Goal: Task Accomplishment & Management: Manage account settings

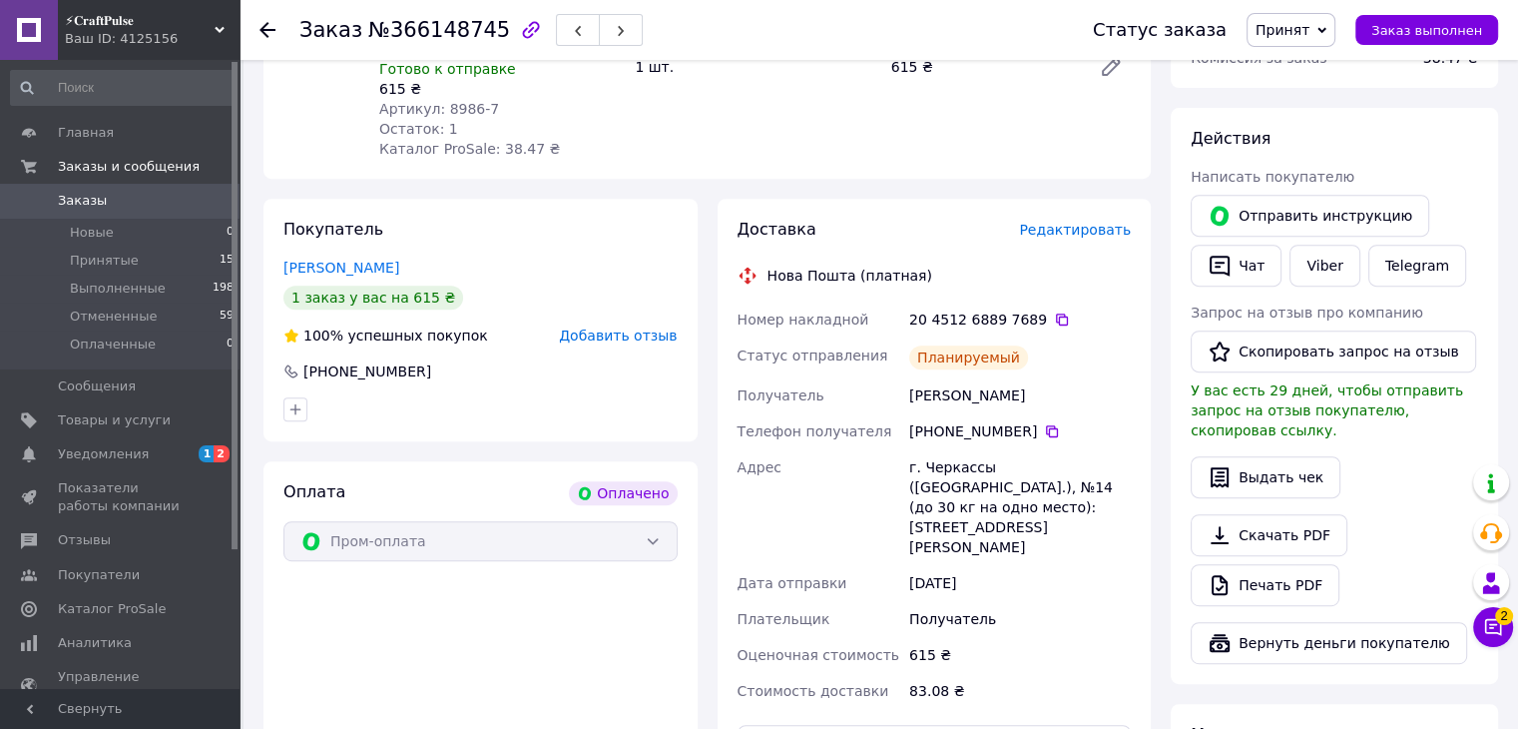
scroll to position [543, 0]
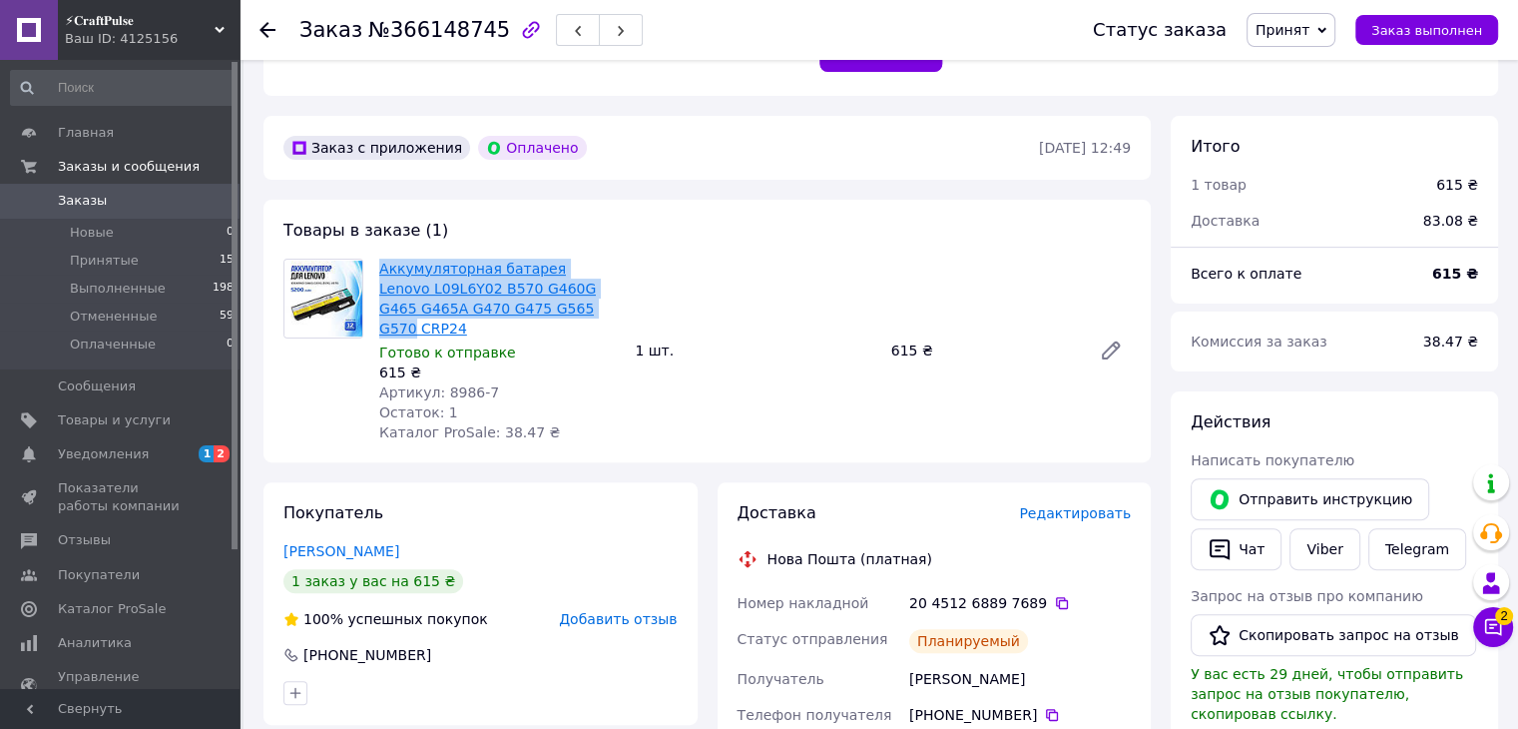
drag, startPoint x: 369, startPoint y: 255, endPoint x: 518, endPoint y: 312, distance: 159.6
click at [518, 312] on div "Товары в заказе (1) Аккумуляторная батарея Lenovo L09L6Y02 B570 G460G G465 G465…" at bounding box center [707, 331] width 887 height 263
copy div "Аккумуляторная батарея Lenovo L09L6Y02 B570 G460G G465 G465A G470 G475 G565 G570"
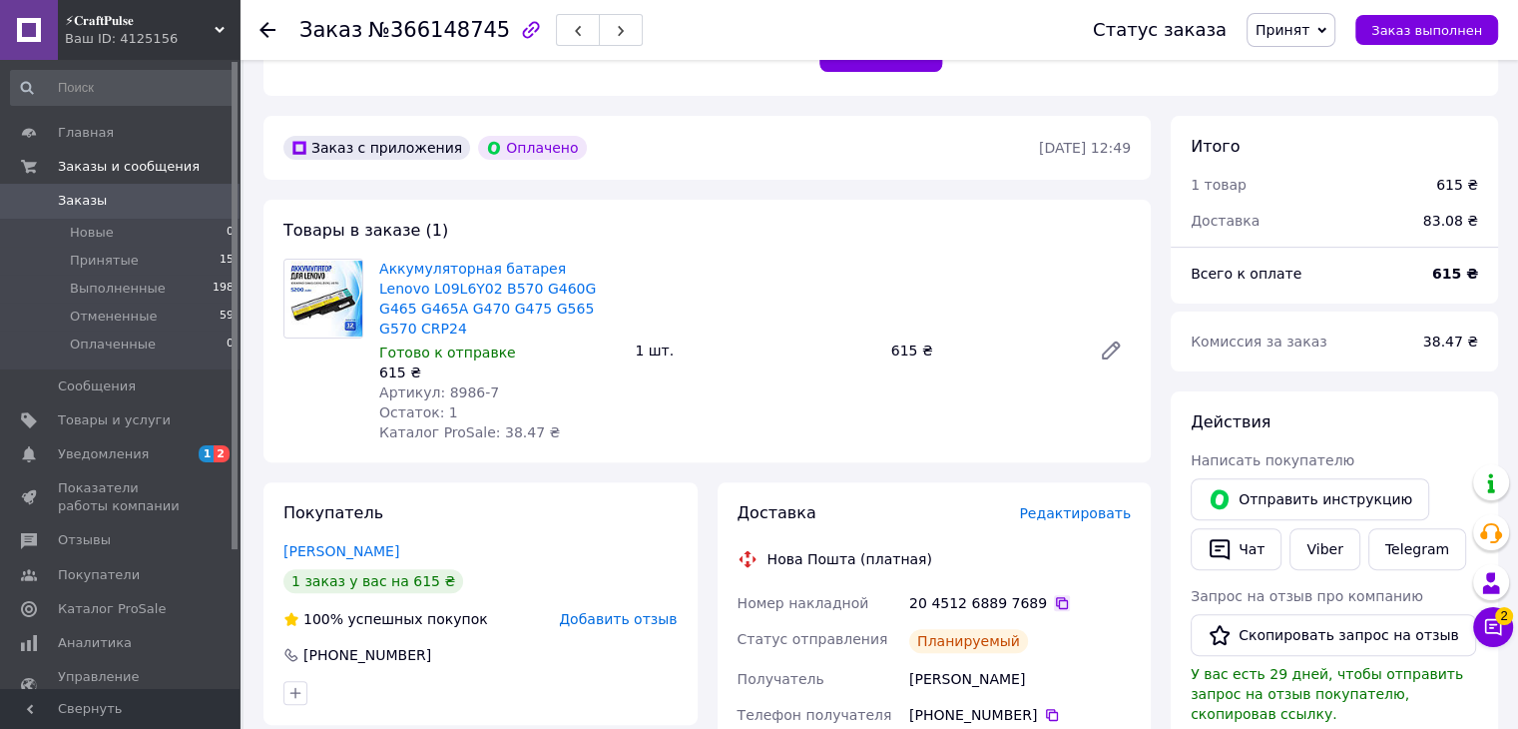
click at [1056, 597] on icon at bounding box center [1062, 603] width 12 height 12
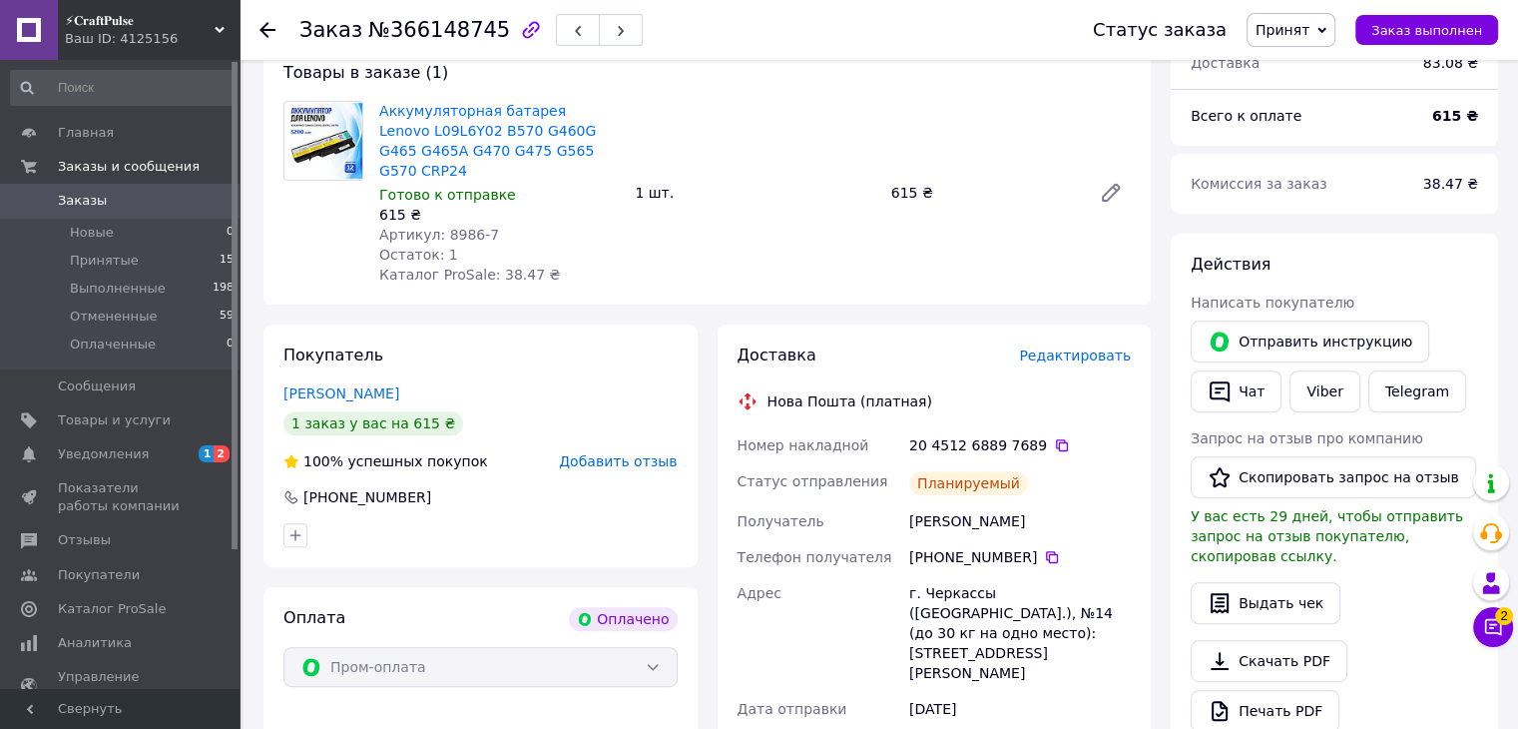
scroll to position [643, 0]
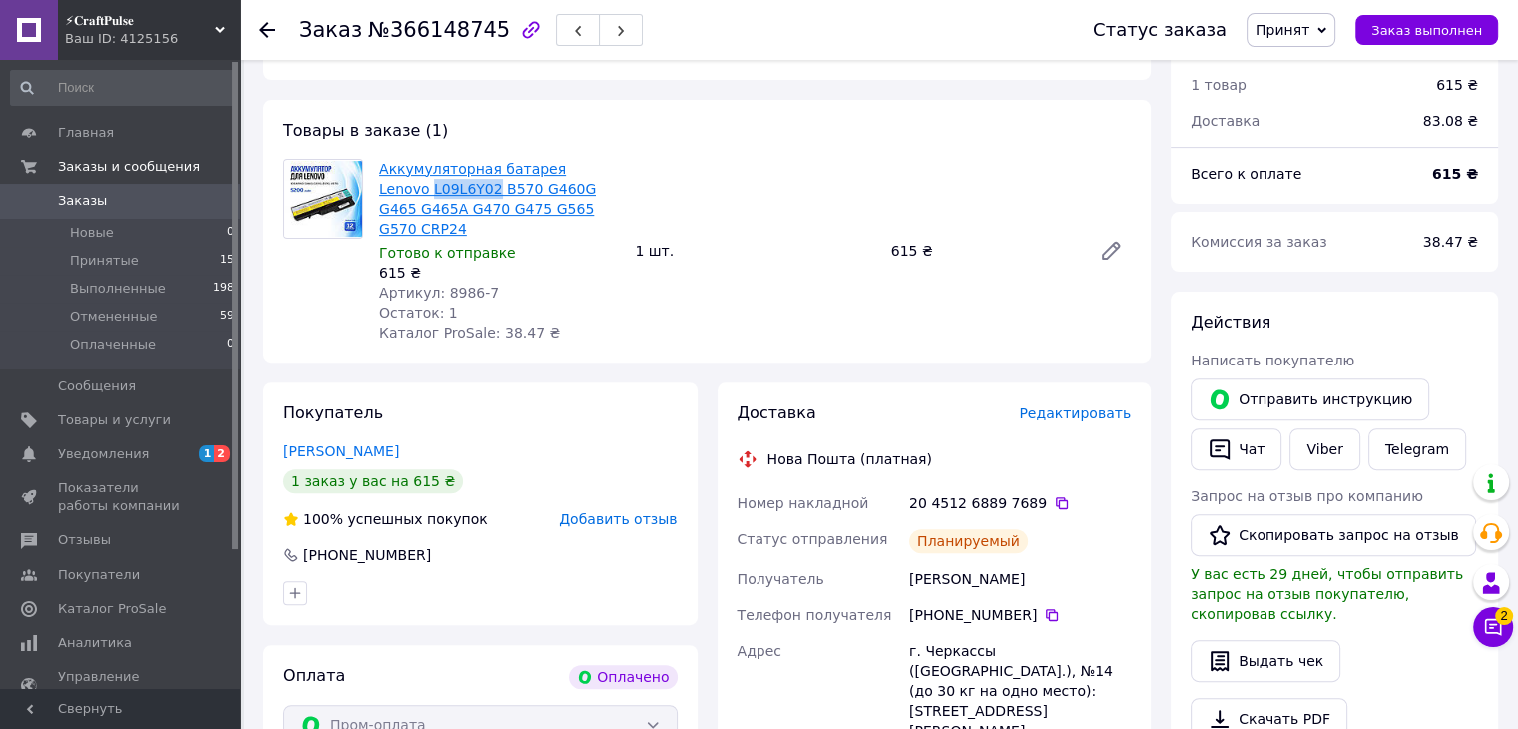
drag, startPoint x: 376, startPoint y: 188, endPoint x: 439, endPoint y: 189, distance: 62.9
click at [439, 189] on div "Аккумуляторная батарея Lenovo L09L6Y02 B570 G460G G465 G465A G470 G475 G565 G57…" at bounding box center [499, 251] width 256 height 192
copy link "L09L6Y02"
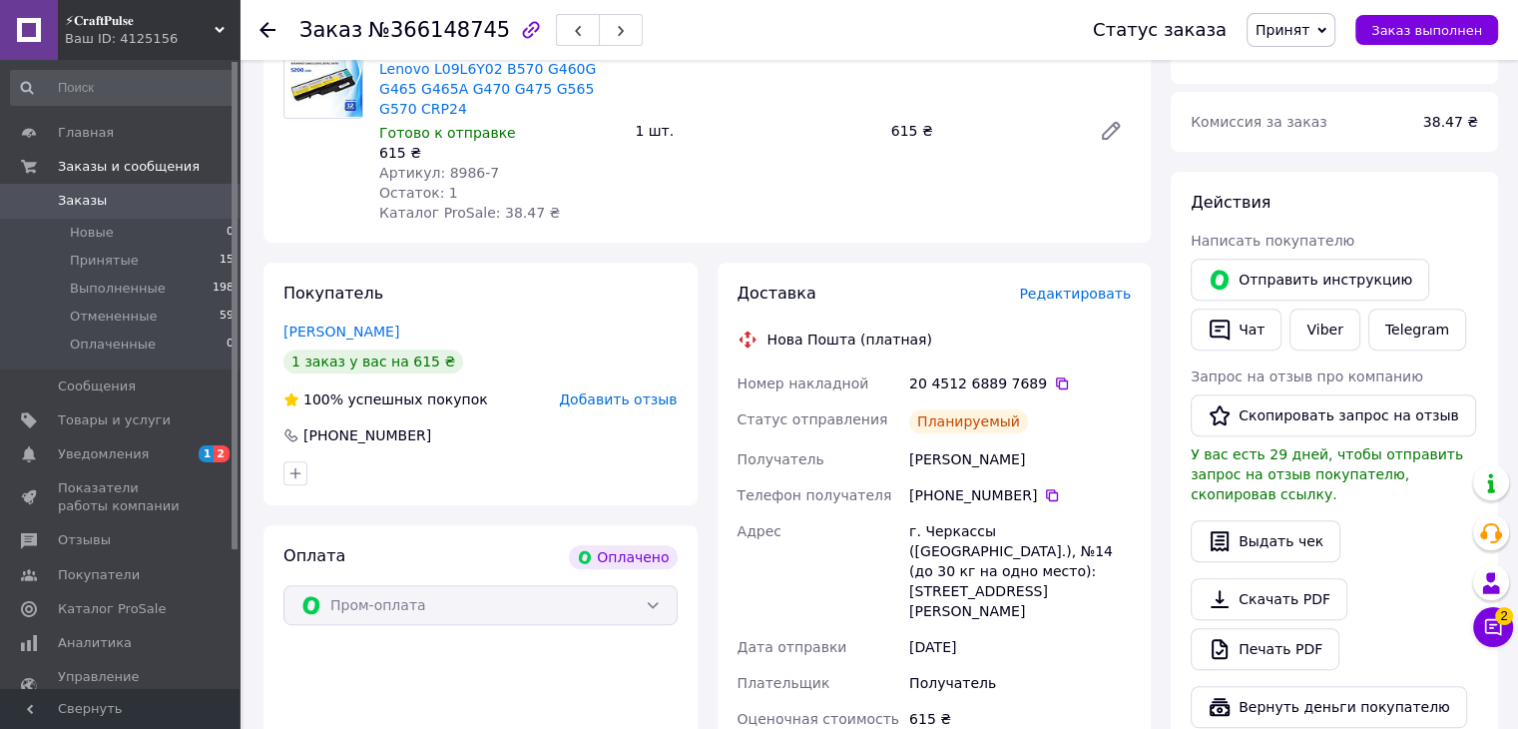
scroll to position [843, 0]
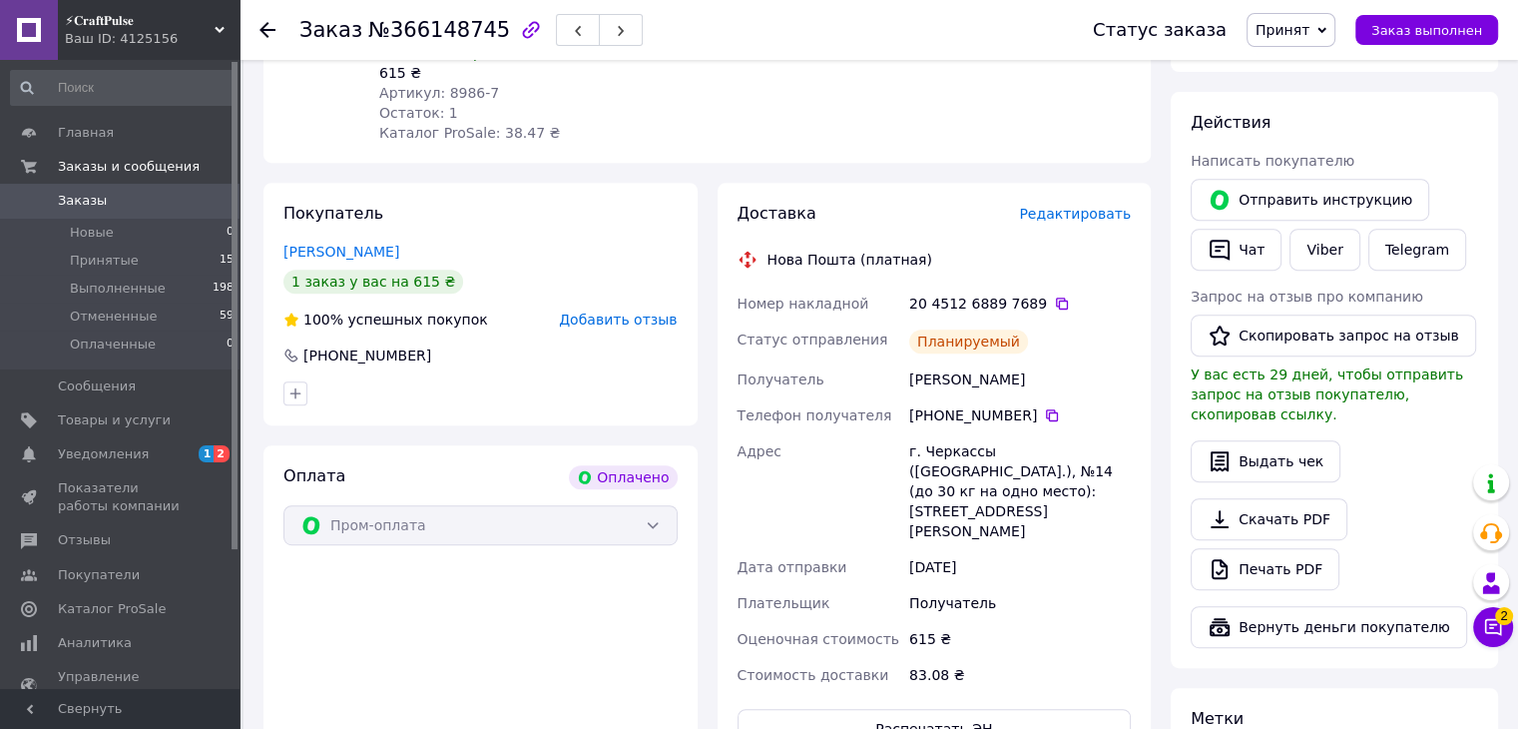
click at [1052, 293] on div "20 4512 6889 7689" at bounding box center [1020, 303] width 222 height 20
click at [1054, 295] on icon at bounding box center [1062, 303] width 16 height 16
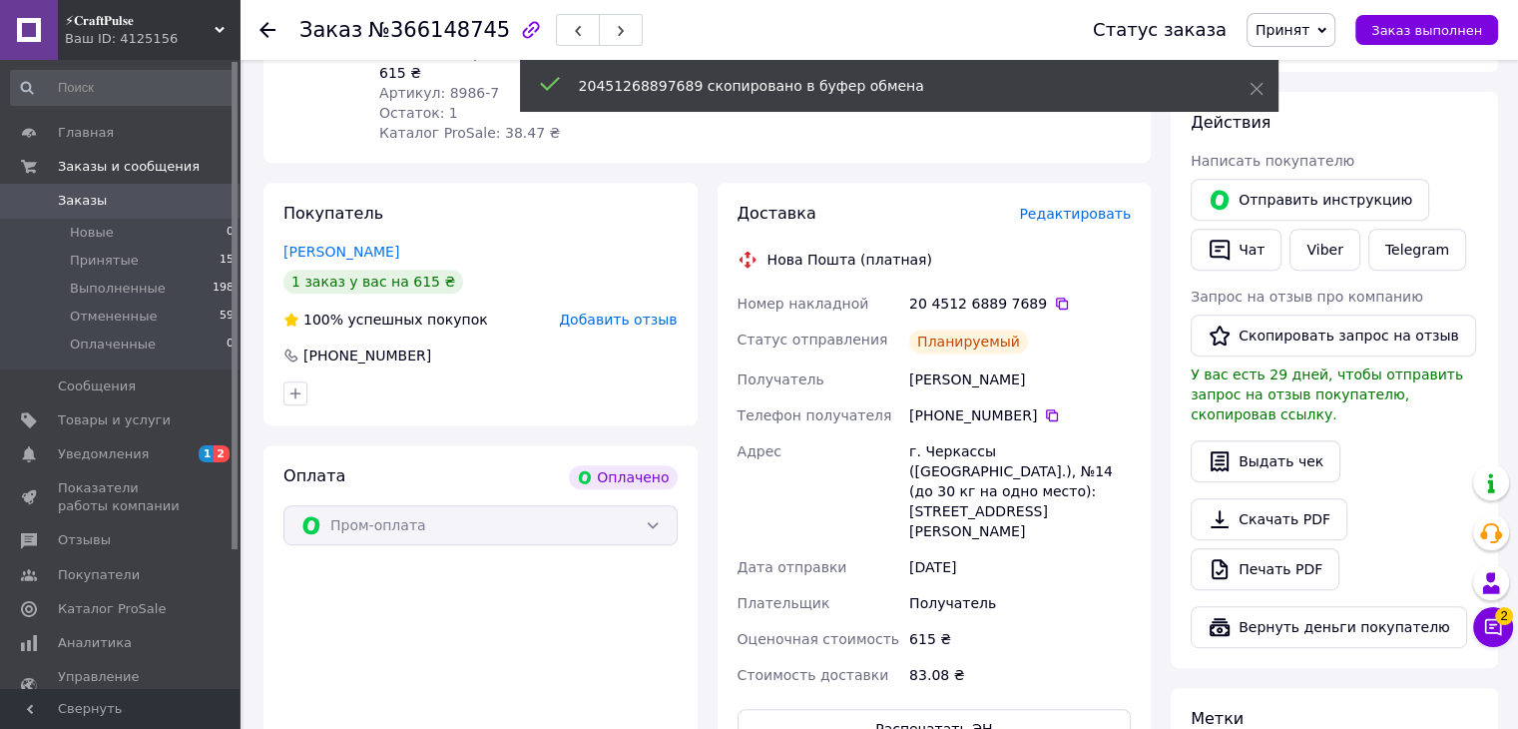
scroll to position [1242, 0]
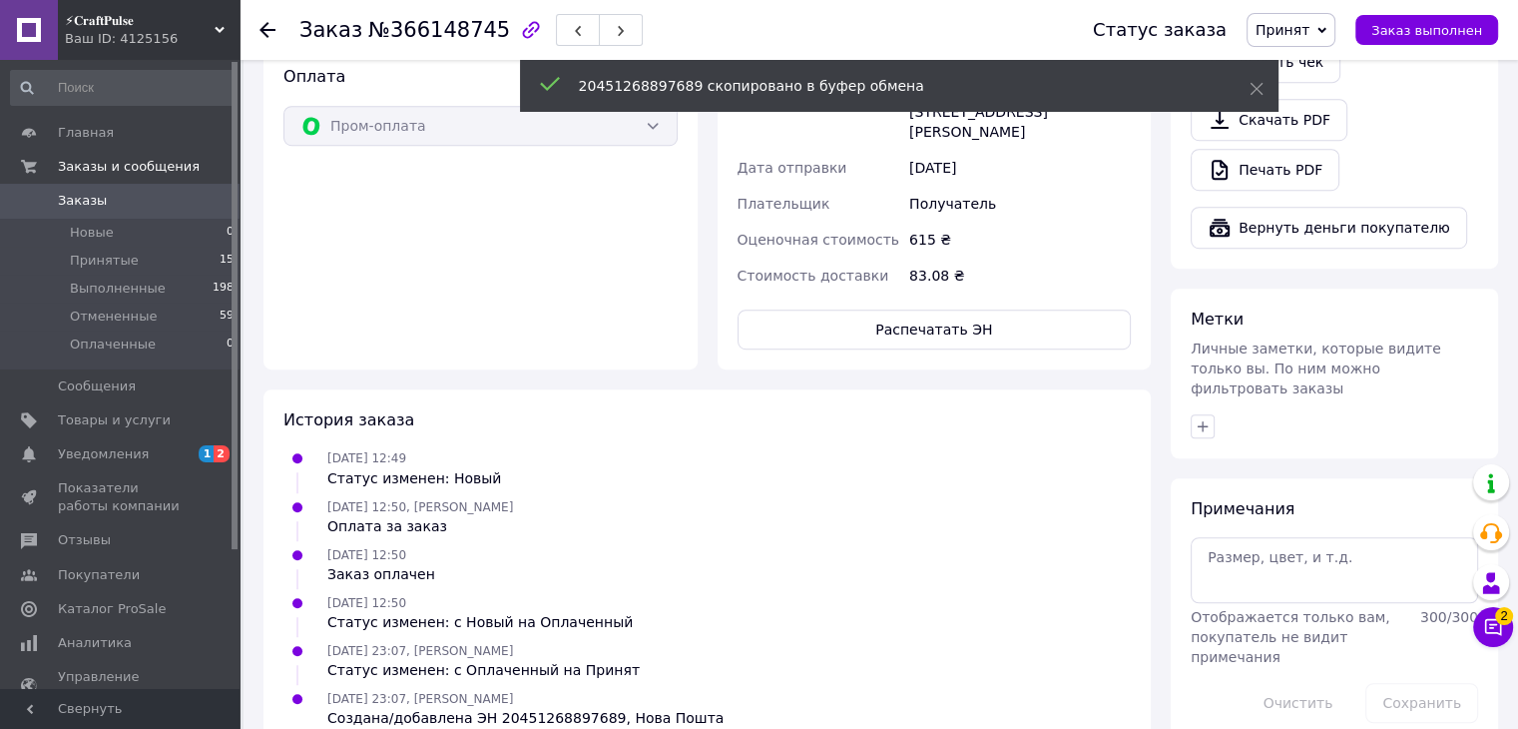
click at [172, 204] on span "Заказы" at bounding box center [121, 201] width 127 height 18
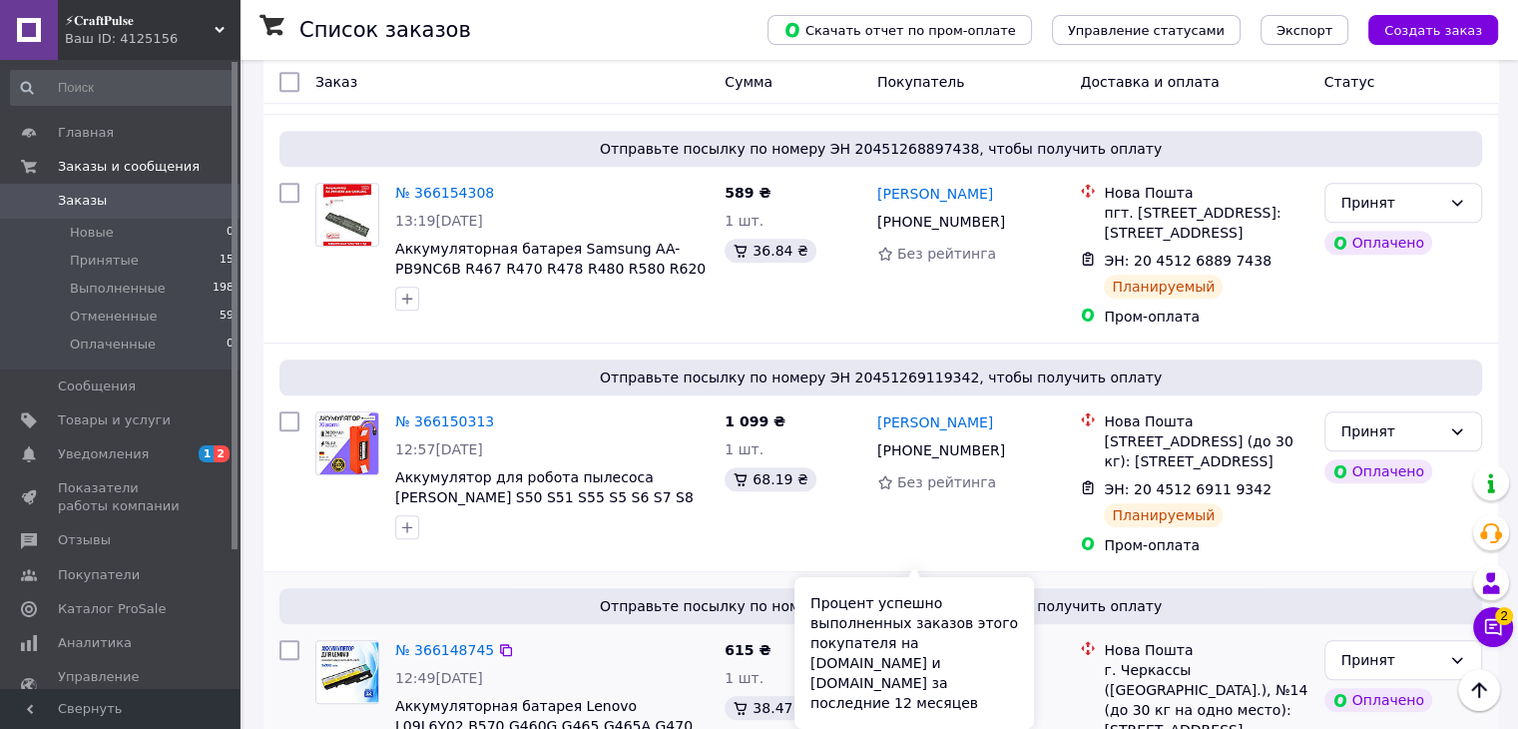
scroll to position [1810, 0]
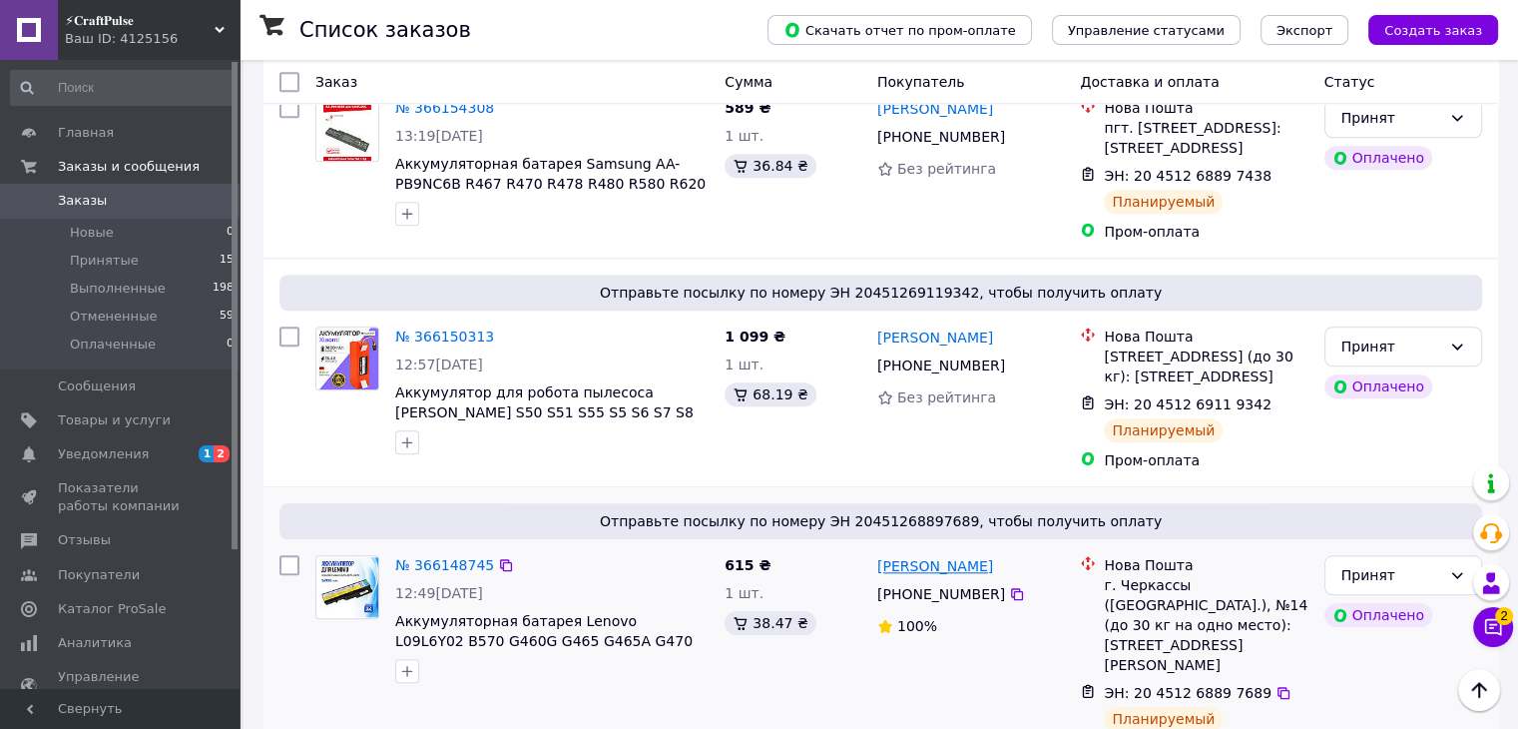
drag, startPoint x: 994, startPoint y: 409, endPoint x: 877, endPoint y: 411, distance: 116.8
click at [877, 553] on div "[PERSON_NAME]" at bounding box center [971, 565] width 192 height 25
click at [1009, 586] on icon at bounding box center [1017, 594] width 16 height 16
drag, startPoint x: 1200, startPoint y: 428, endPoint x: 1162, endPoint y: 445, distance: 41.6
click at [1159, 555] on div "Нова Пошта г. Черкассы ([GEOGRAPHIC_DATA].), №14 (до 30 кг на одно место): [STR…" at bounding box center [1194, 615] width 236 height 120
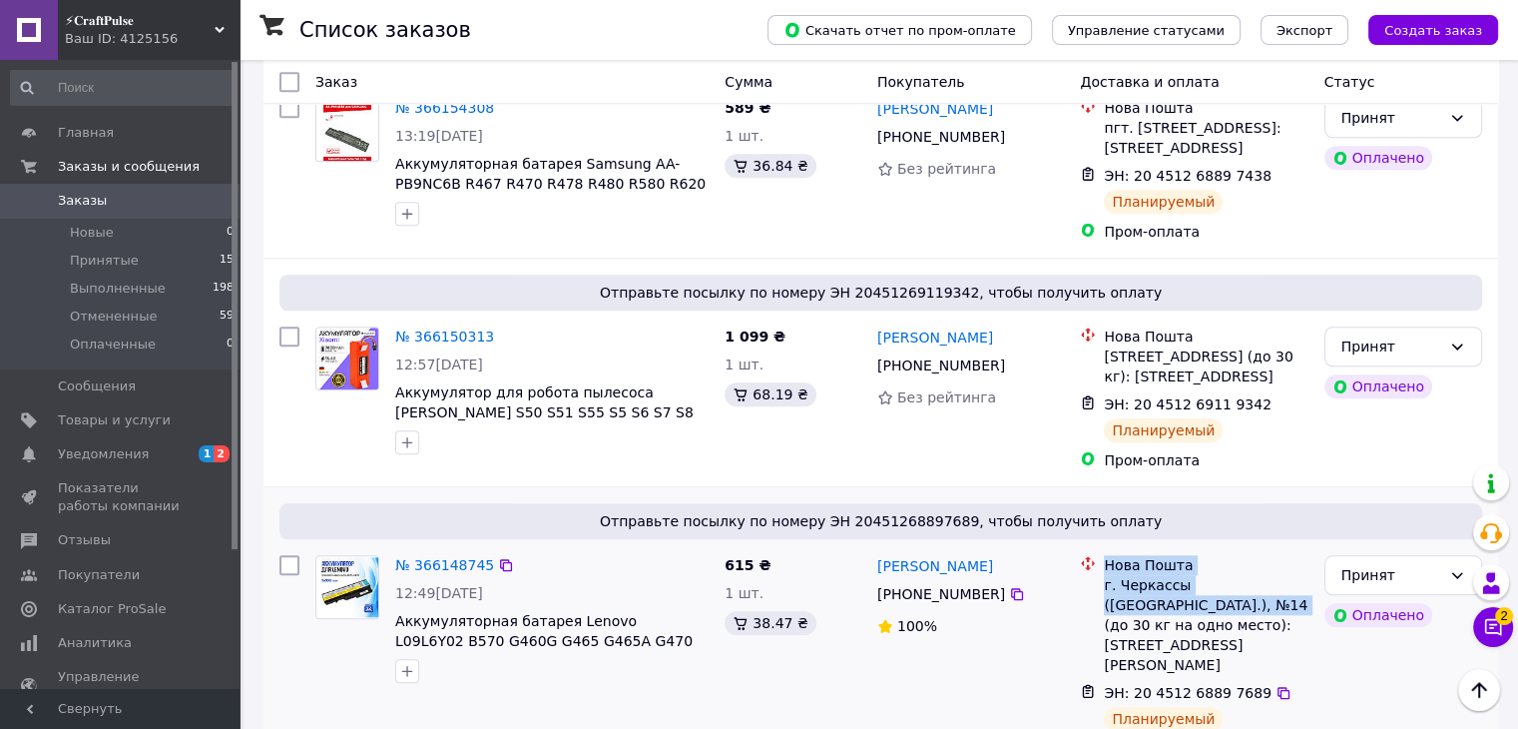
click at [1112, 575] on div "г. Черкассы ([GEOGRAPHIC_DATA].), №14 (до 30 кг на одно место): [STREET_ADDRESS…" at bounding box center [1206, 625] width 204 height 100
drag, startPoint x: 1100, startPoint y: 428, endPoint x: 1134, endPoint y: 452, distance: 41.5
click at [1134, 555] on div "Нова Пошта г. Черкассы ([GEOGRAPHIC_DATA].), №14 (до 30 кг на одно место): [STR…" at bounding box center [1206, 615] width 212 height 120
copy div "г. [GEOGRAPHIC_DATA] ([GEOGRAPHIC_DATA].), №14"
drag, startPoint x: 438, startPoint y: 437, endPoint x: 582, endPoint y: 437, distance: 143.7
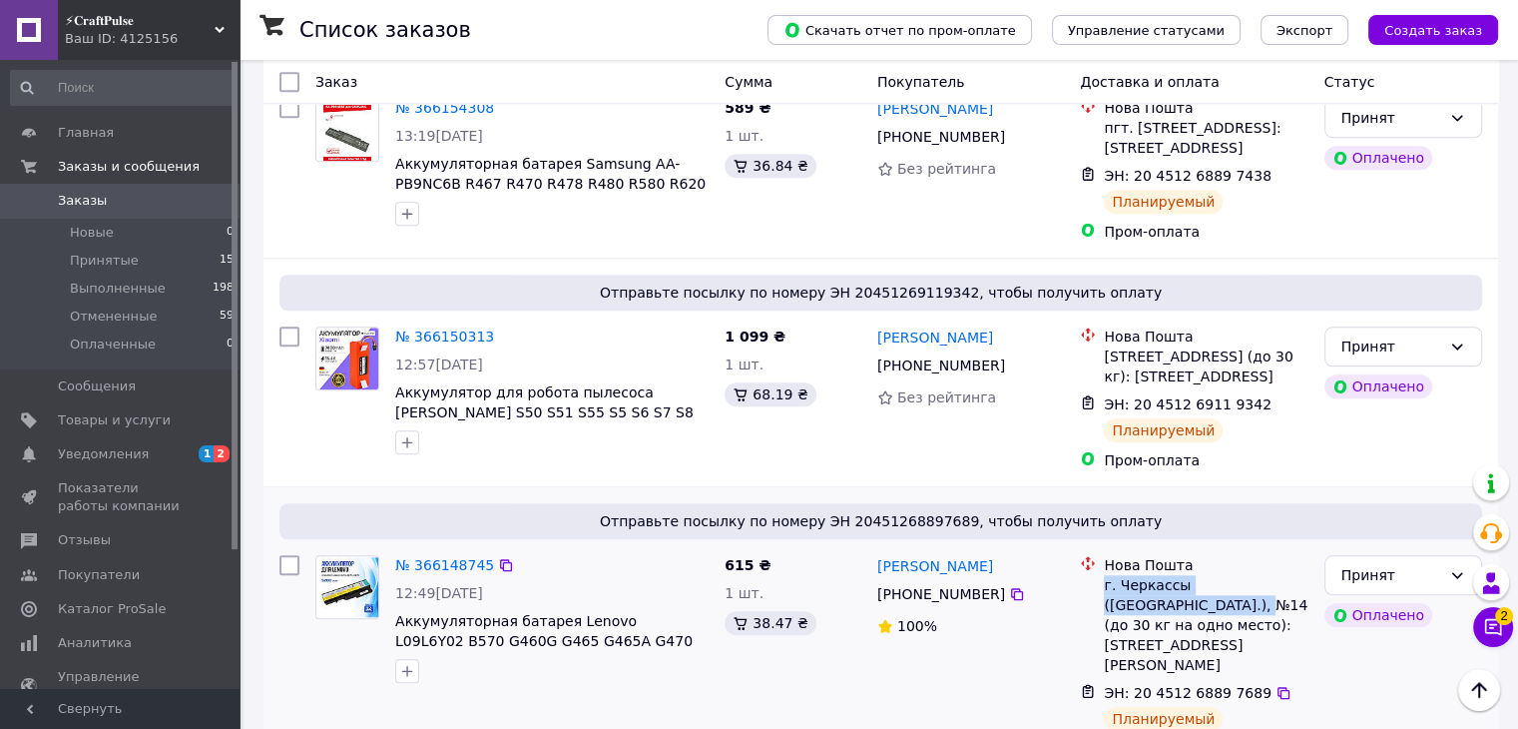
click at [582, 583] on div "12:49[DATE]" at bounding box center [551, 593] width 313 height 20
copy span "[DATE]"
click at [1276, 685] on icon at bounding box center [1284, 693] width 16 height 16
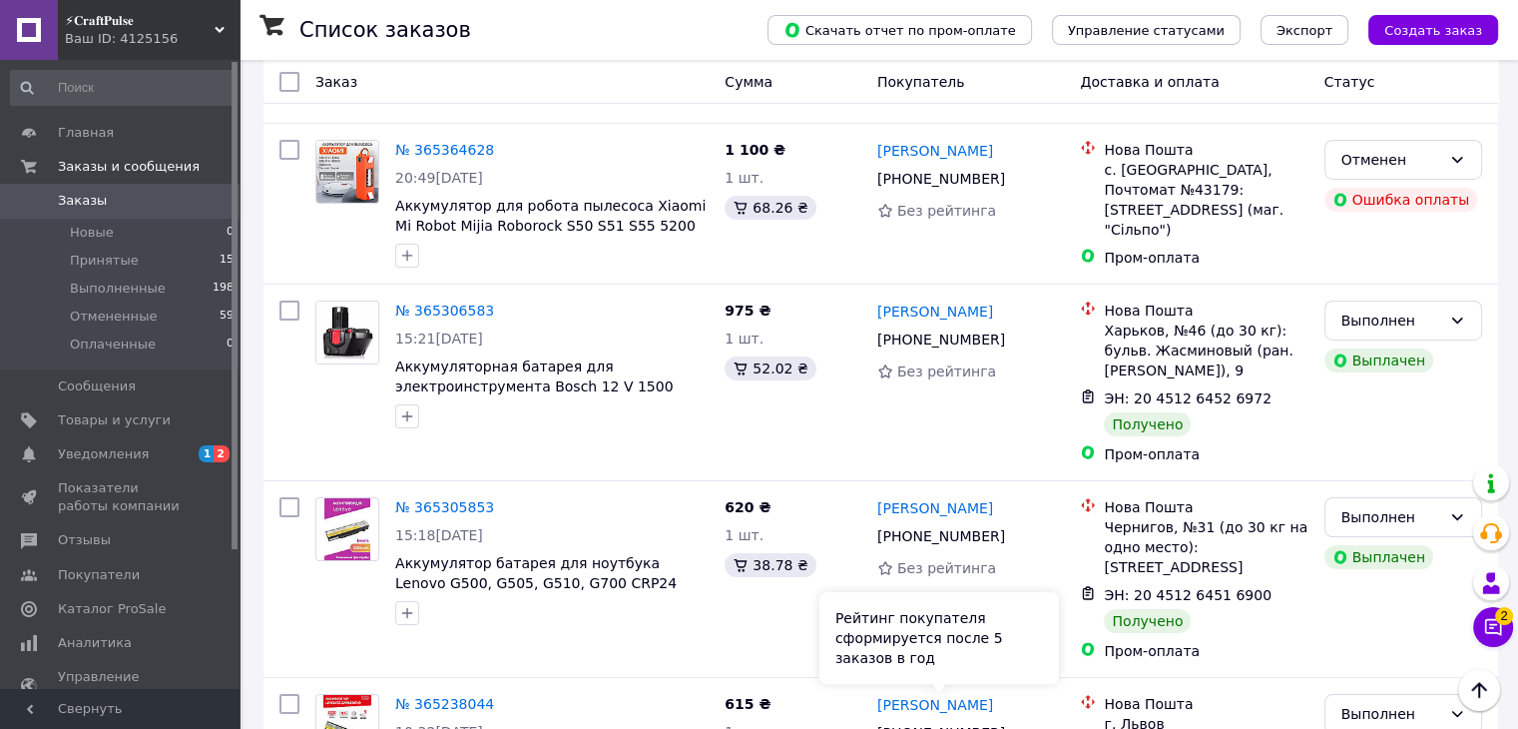
scroll to position [1910, 0]
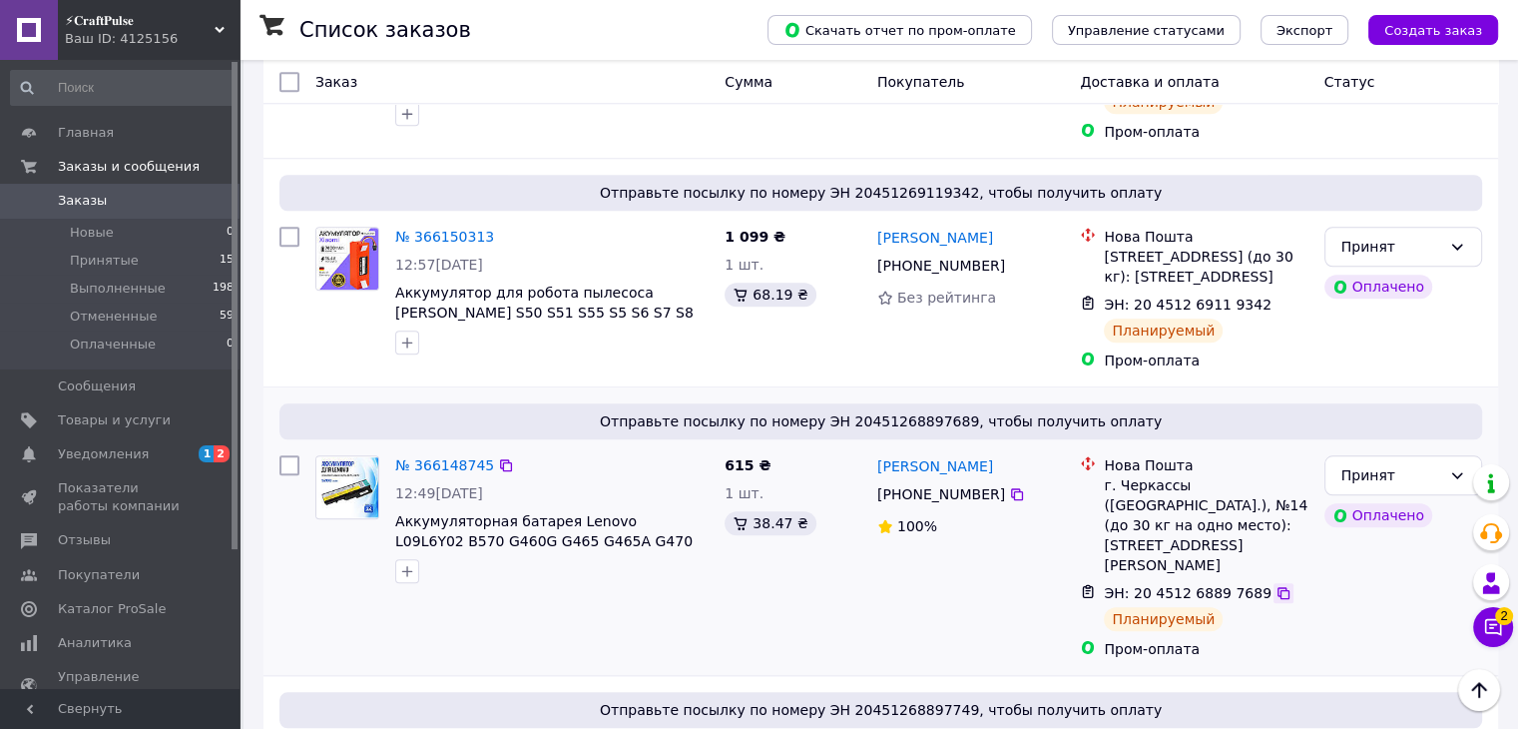
click at [1276, 585] on icon at bounding box center [1284, 593] width 16 height 16
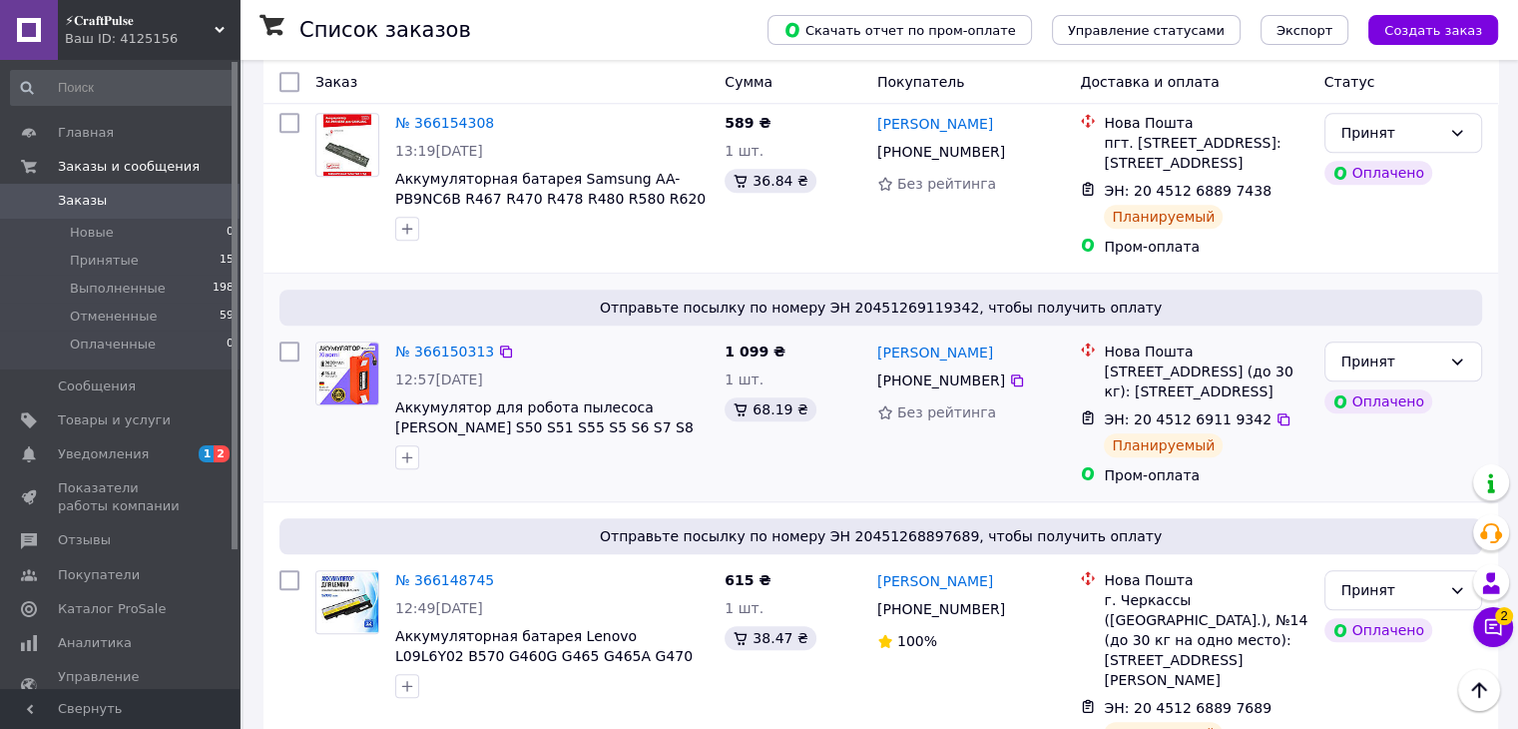
scroll to position [1710, 0]
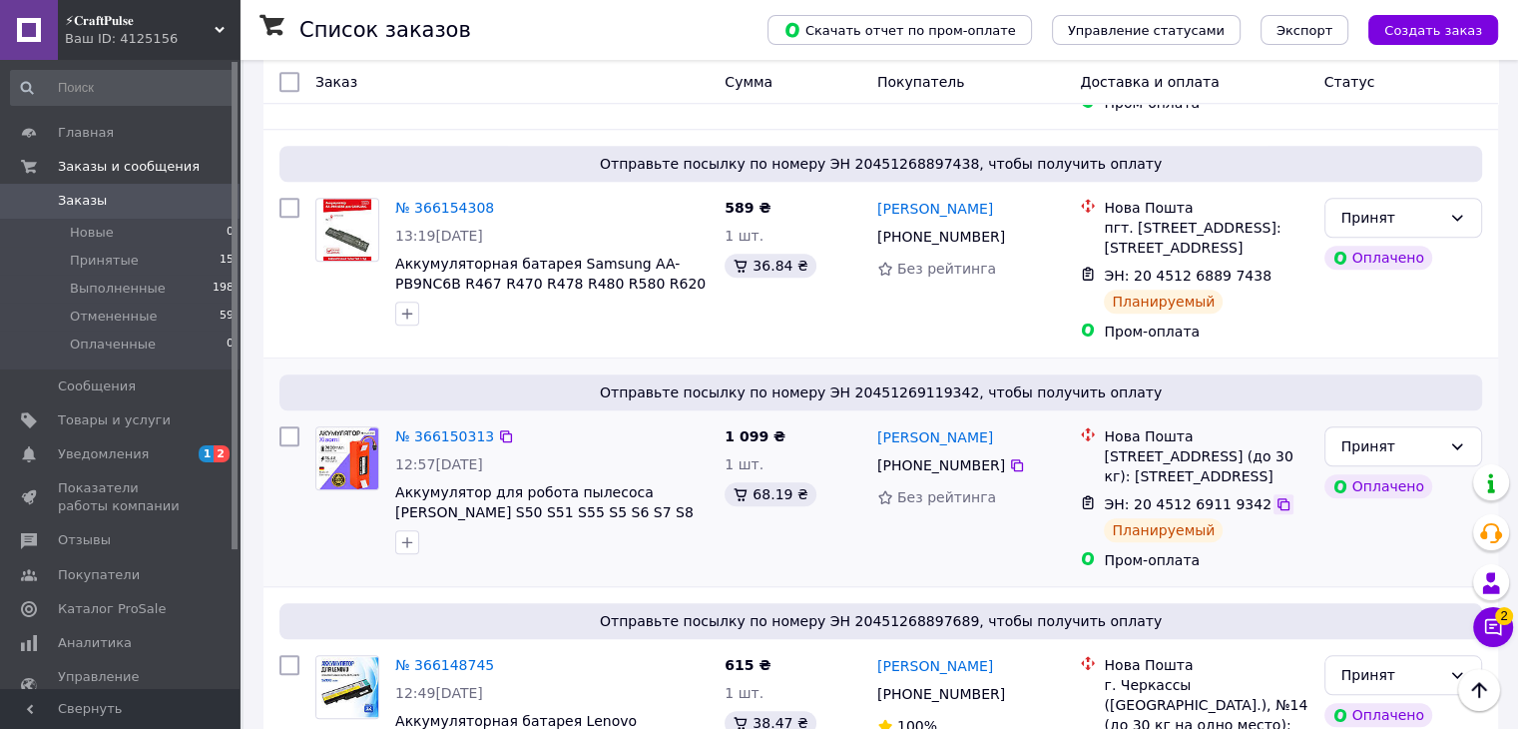
click at [1276, 496] on icon at bounding box center [1284, 504] width 16 height 16
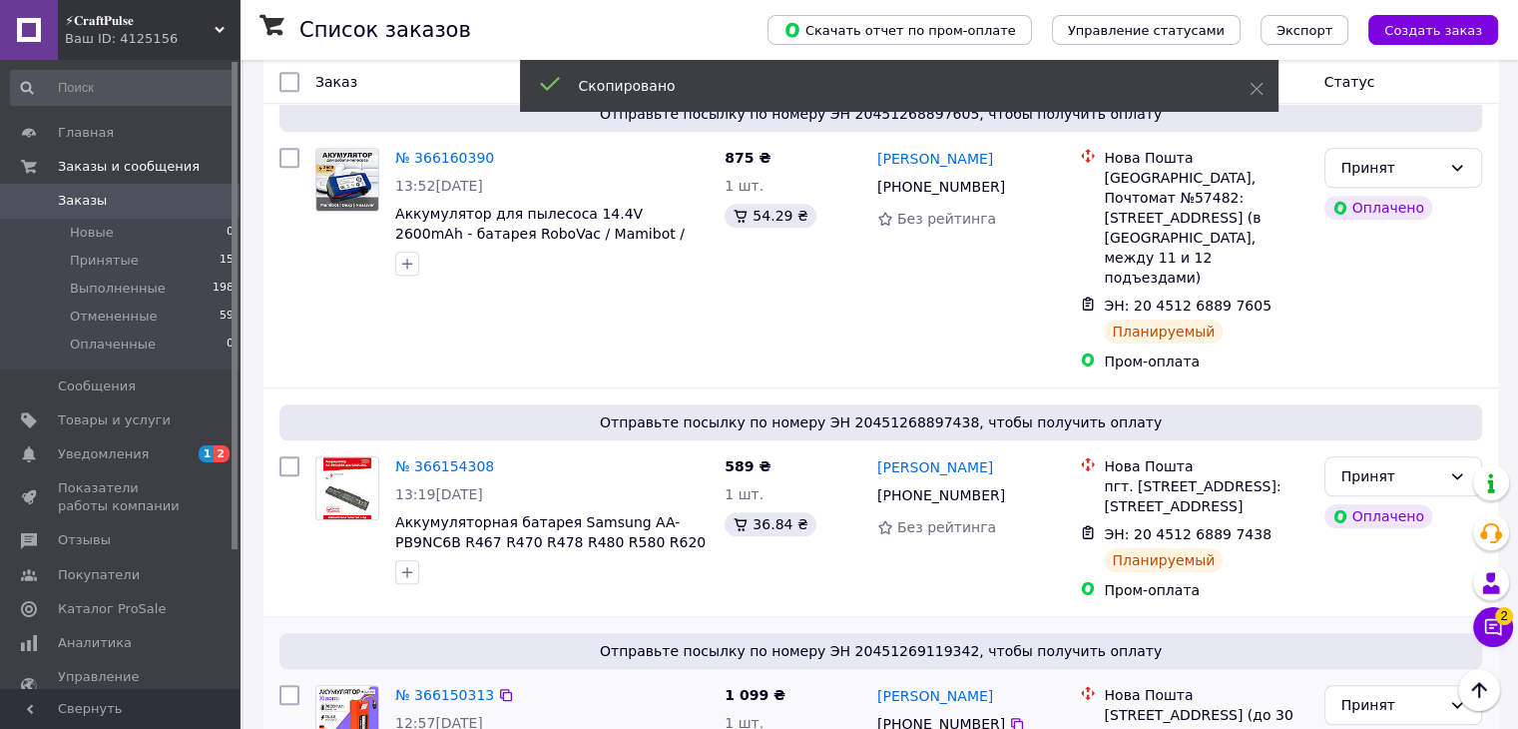
scroll to position [1510, 0]
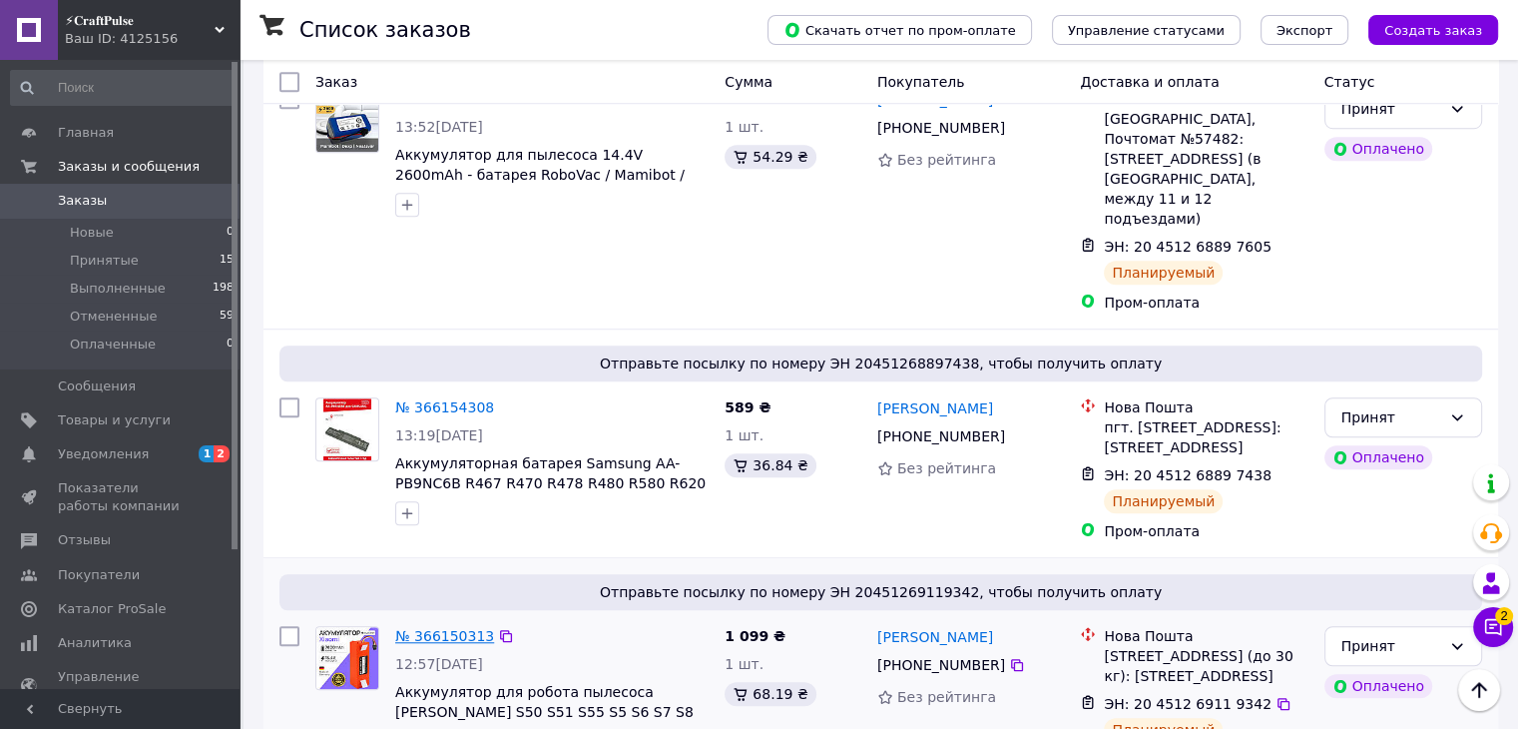
click at [467, 628] on link "№ 366150313" at bounding box center [444, 636] width 99 height 16
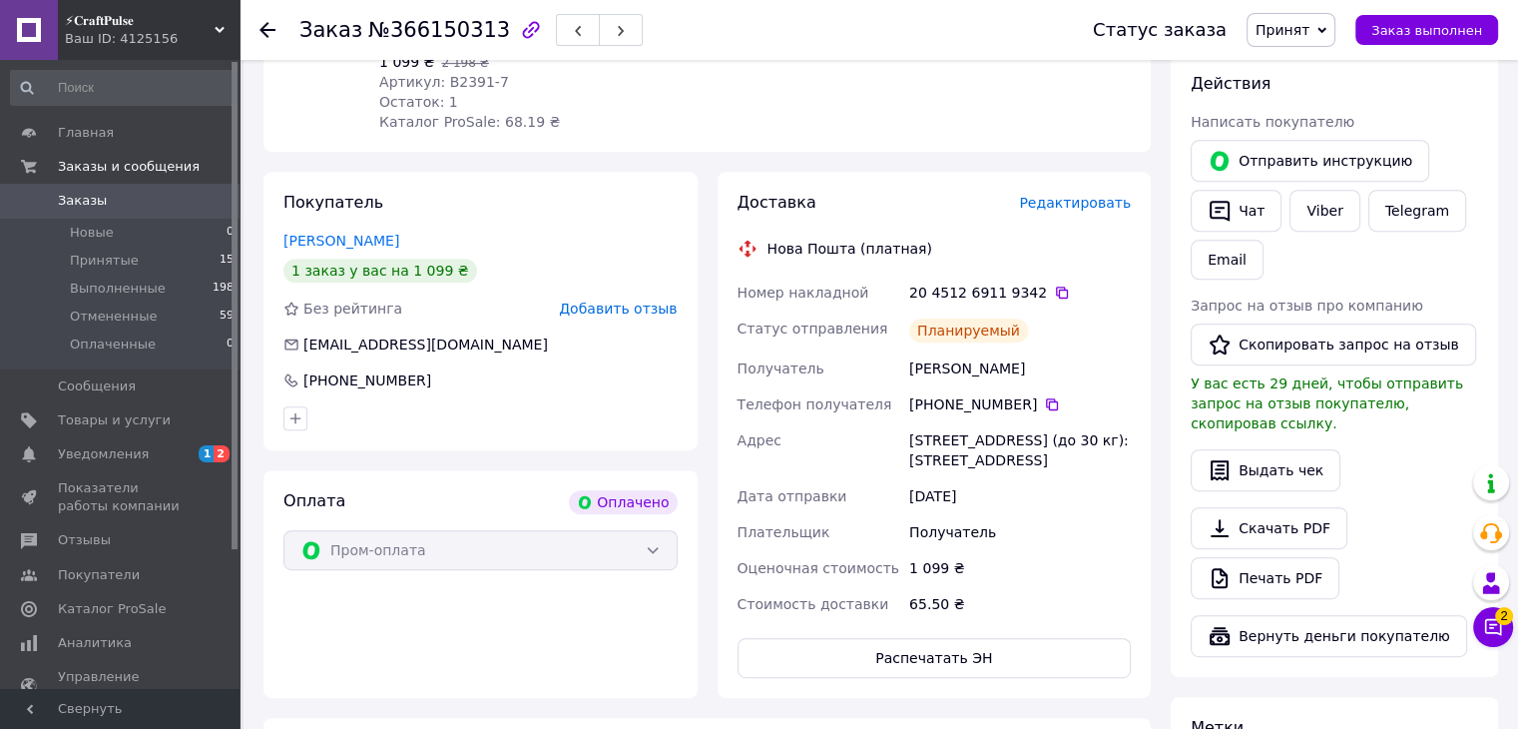
scroll to position [582, 0]
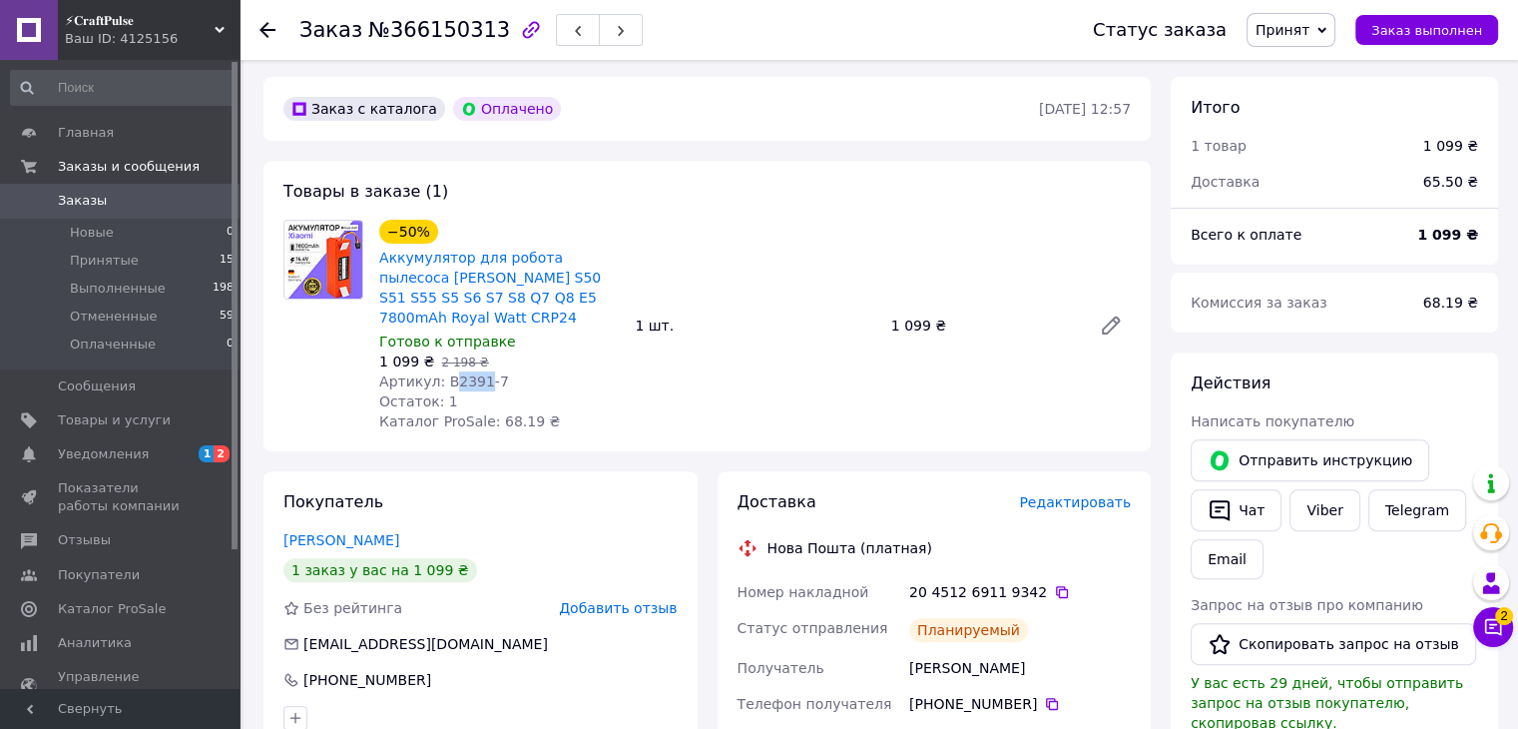
drag, startPoint x: 444, startPoint y: 381, endPoint x: 472, endPoint y: 384, distance: 28.1
click at [472, 384] on span "Артикул: B2391-7" at bounding box center [444, 381] width 130 height 16
copy span "2391"
drag, startPoint x: 591, startPoint y: 279, endPoint x: 807, endPoint y: 203, distance: 228.6
click at [807, 203] on div "Товары в заказе (1) −50% Аккумулятор для робота пылесоса [PERSON_NAME] S50 S51 …" at bounding box center [707, 306] width 887 height 290
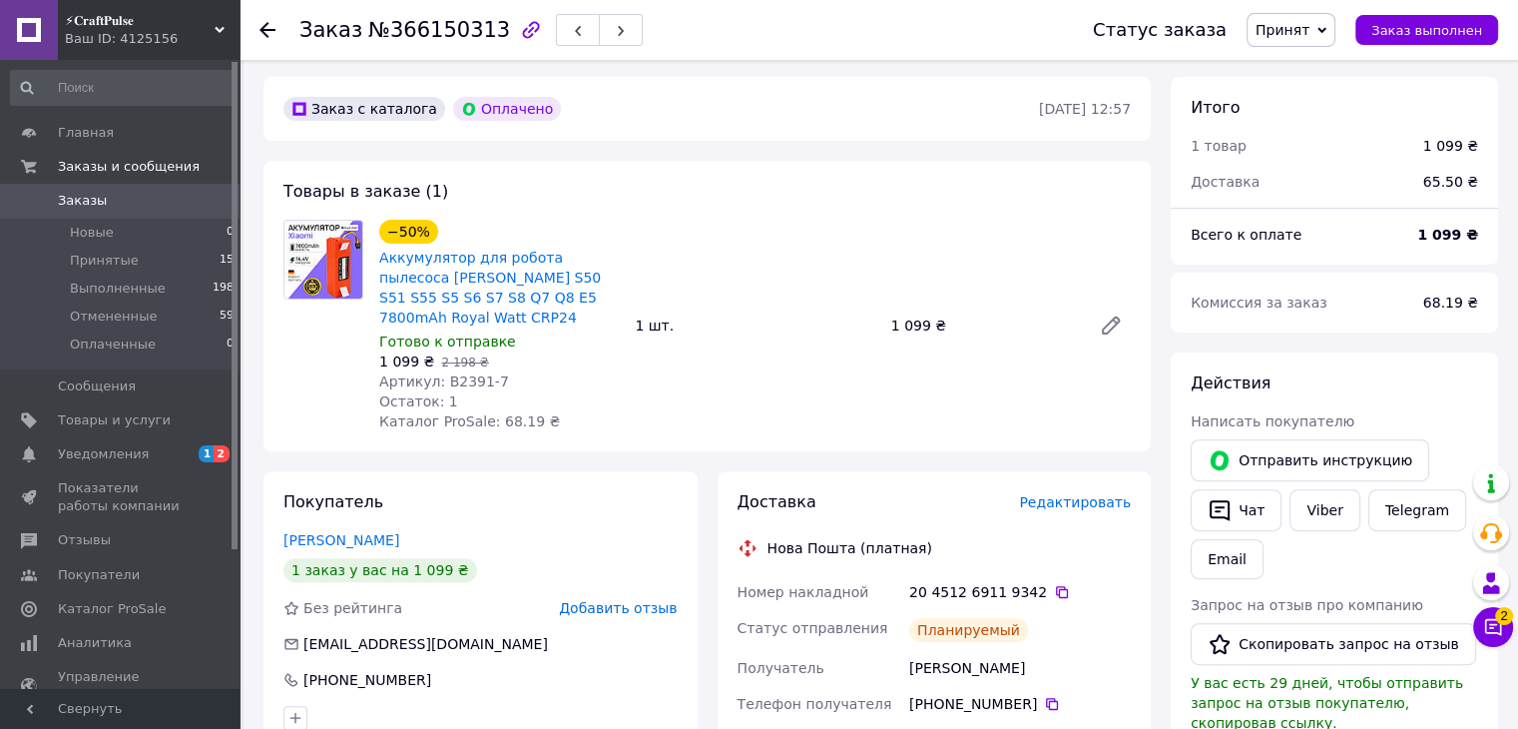
scroll to position [1281, 0]
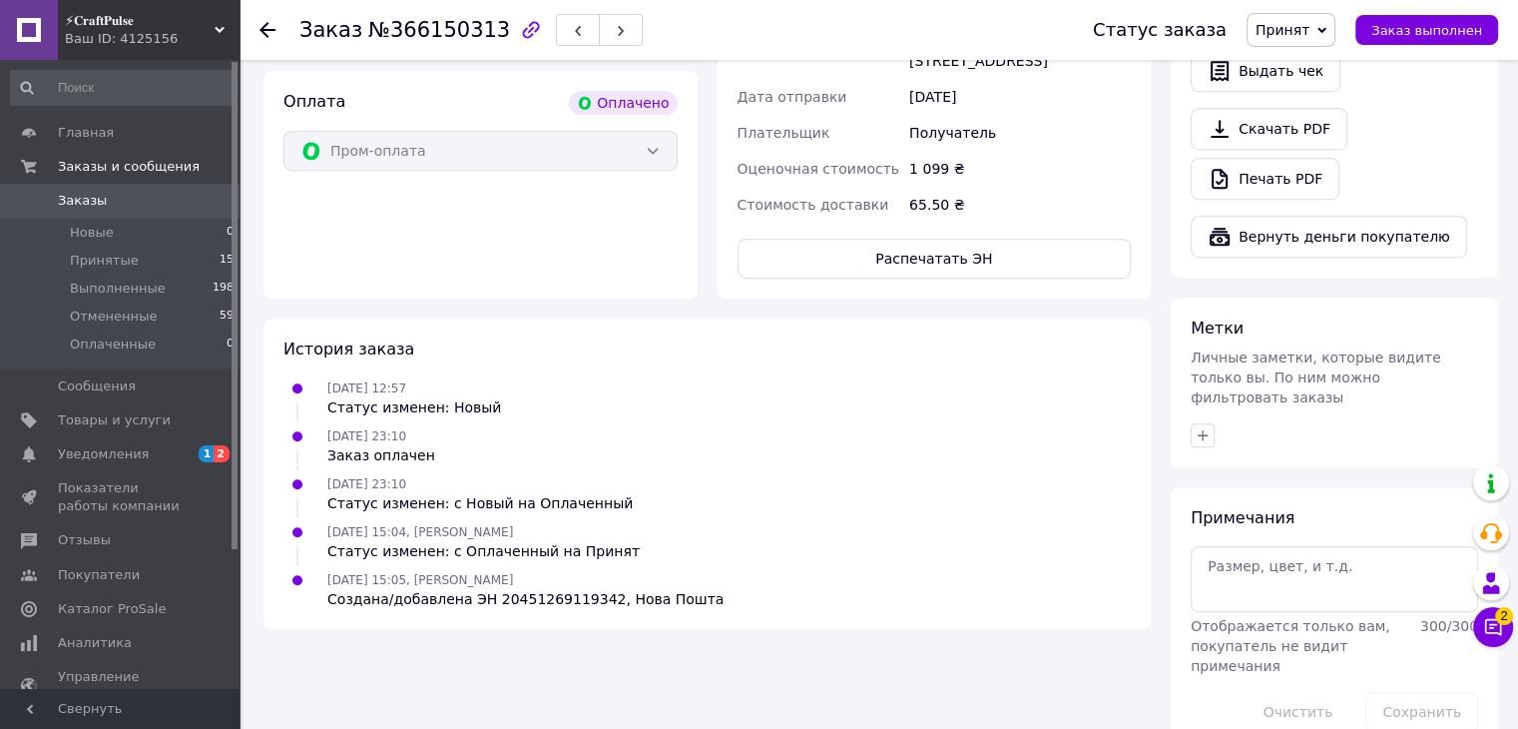
click at [84, 198] on span "Заказы" at bounding box center [82, 201] width 49 height 18
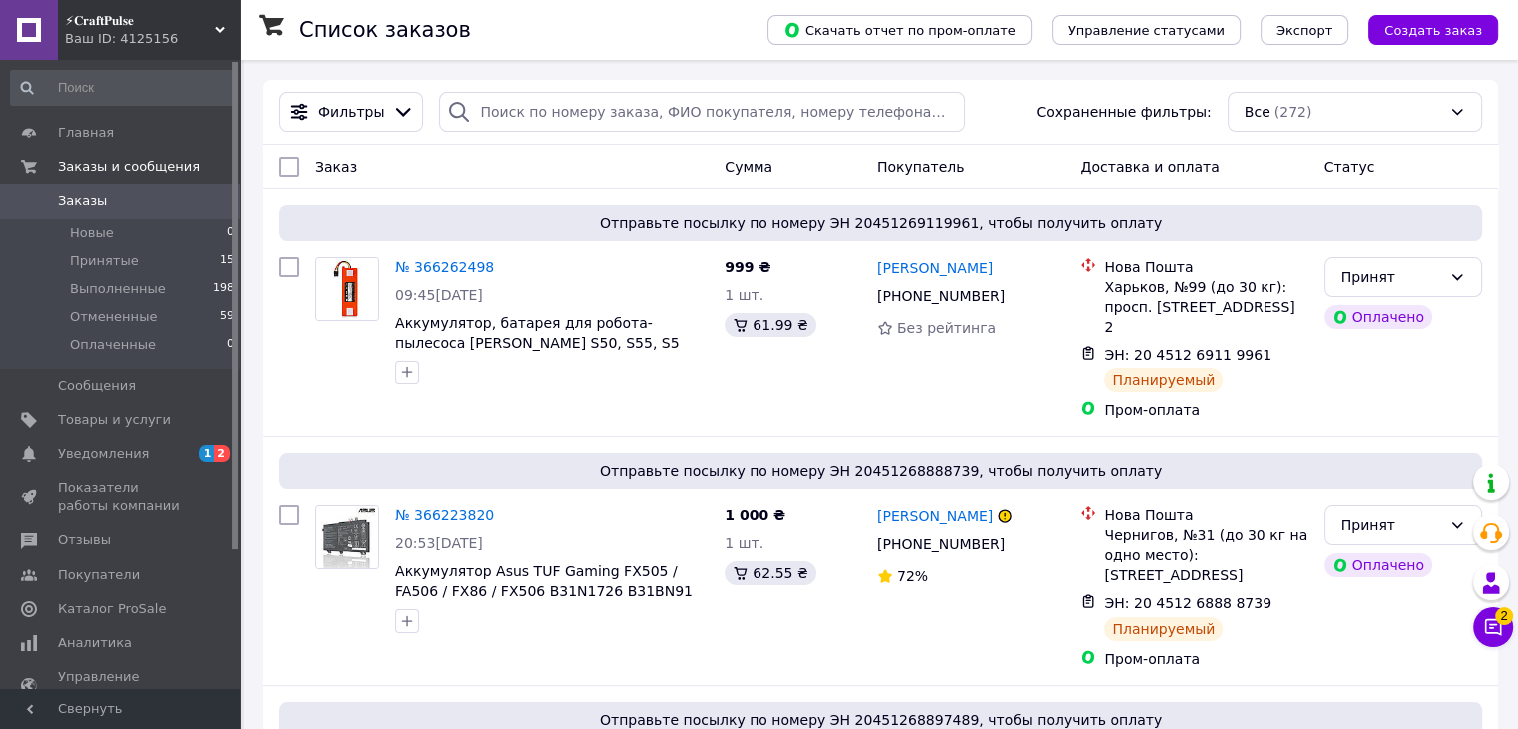
scroll to position [1581, 0]
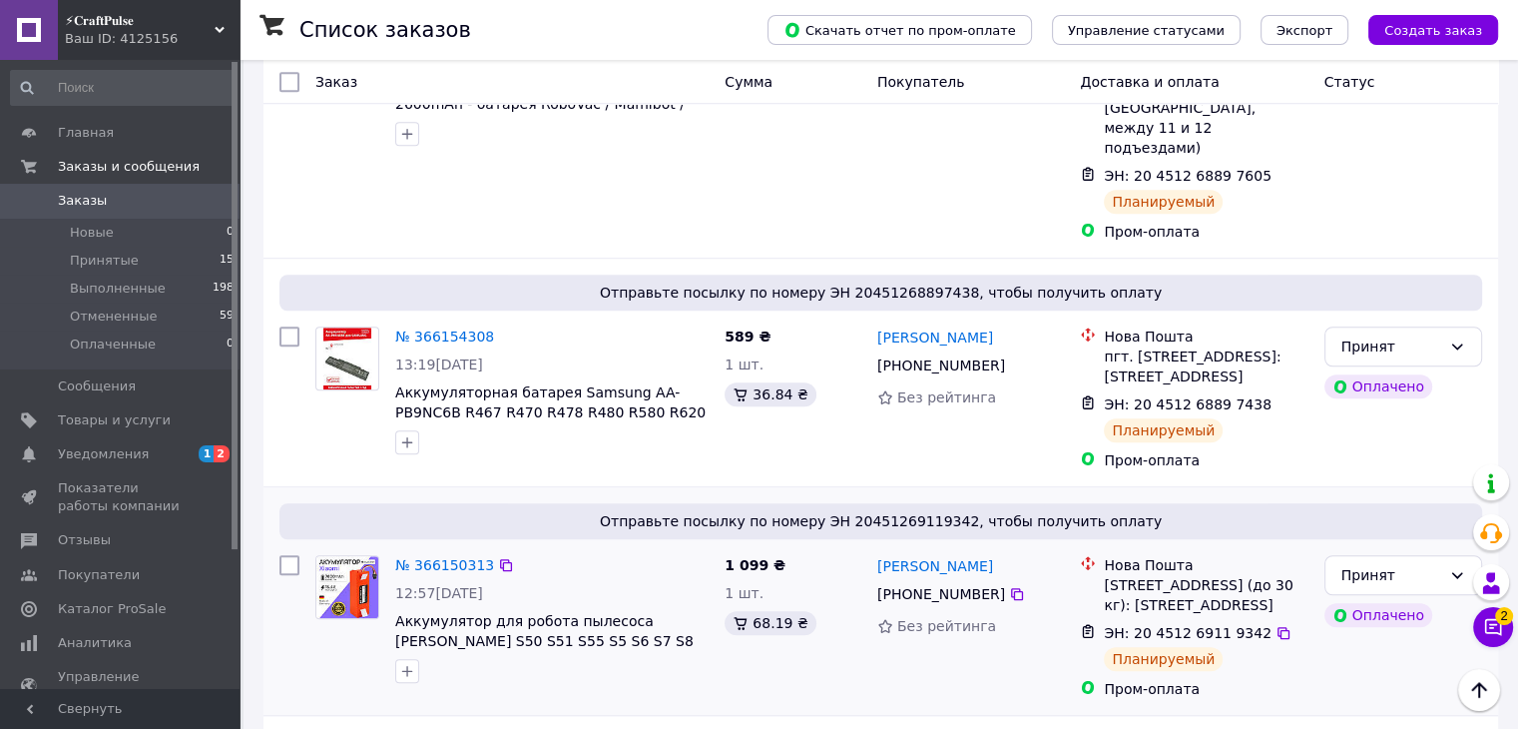
drag, startPoint x: 867, startPoint y: 408, endPoint x: 994, endPoint y: 408, distance: 126.8
click at [994, 547] on div "№ 366150313 12:57[DATE] Аккумулятор для робота пылесоса [PERSON_NAME] S50 S51 S…" at bounding box center [881, 627] width 1219 height 160
click at [994, 553] on div "[PERSON_NAME]" at bounding box center [971, 565] width 192 height 25
drag, startPoint x: 988, startPoint y: 418, endPoint x: 873, endPoint y: 417, distance: 114.8
click at [873, 547] on div "[PERSON_NAME] [PHONE_NUMBER] Без рейтинга" at bounding box center [971, 627] width 204 height 160
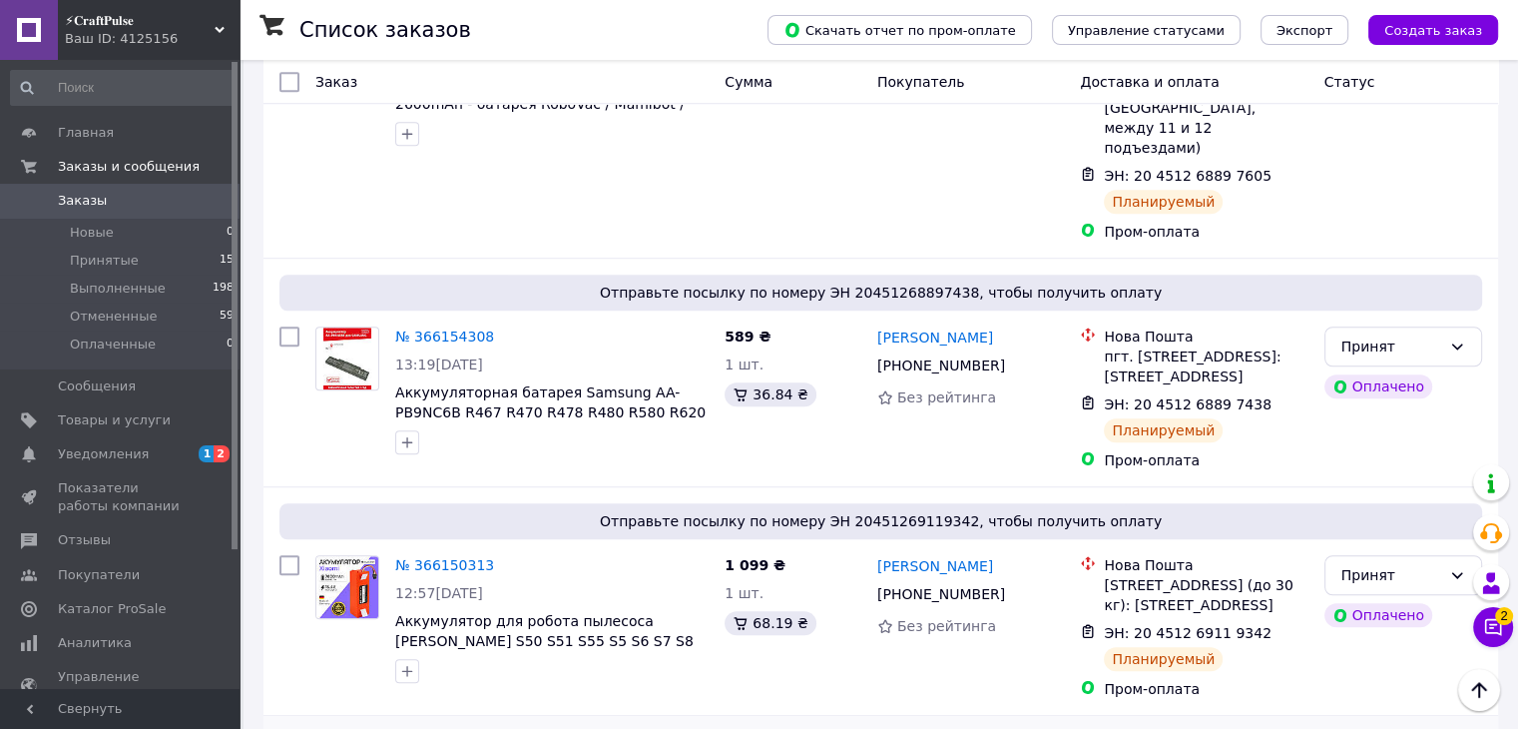
copy link "[PERSON_NAME]"
click at [1011, 588] on icon at bounding box center [1017, 594] width 12 height 12
drag, startPoint x: 1102, startPoint y: 432, endPoint x: 1302, endPoint y: 434, distance: 199.7
click at [1302, 555] on div "Нова Пошта [STREET_ADDRESS] (до 30 кг): [STREET_ADDRESS]" at bounding box center [1206, 585] width 212 height 60
drag, startPoint x: 435, startPoint y: 432, endPoint x: 574, endPoint y: 439, distance: 138.9
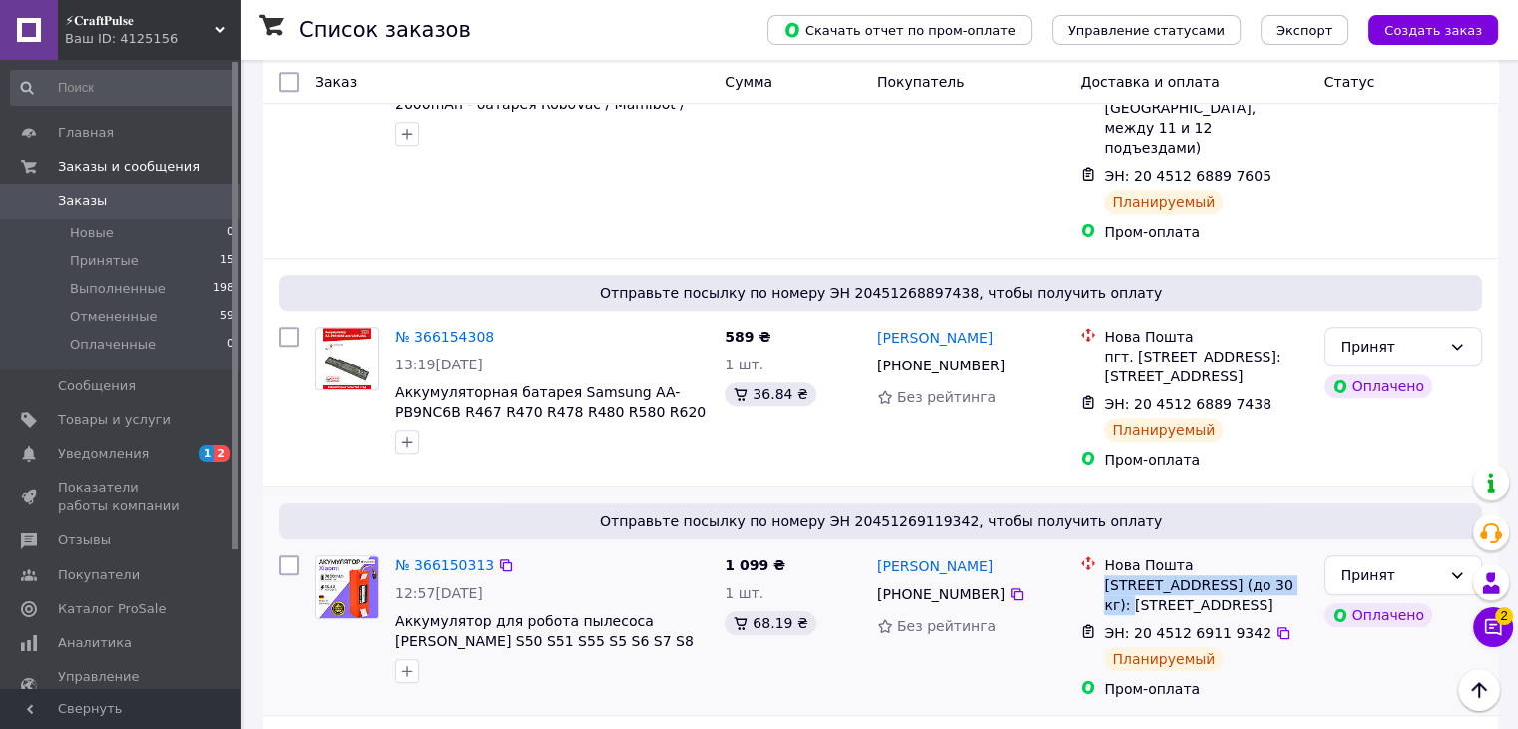
click at [574, 583] on div "12:57[DATE]" at bounding box center [551, 593] width 313 height 20
copy span "[DATE]"
click at [1276, 625] on icon at bounding box center [1284, 633] width 16 height 16
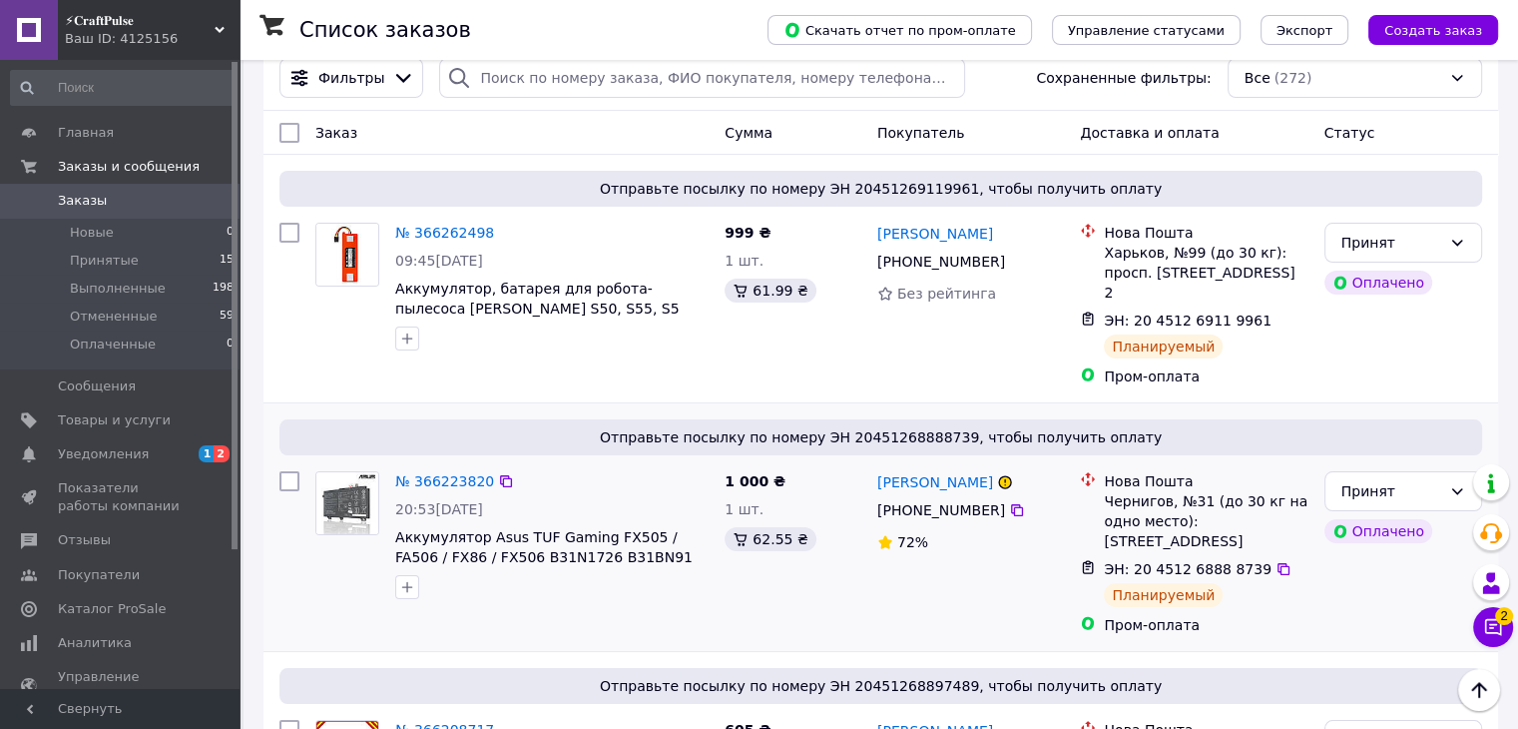
scroll to position [0, 0]
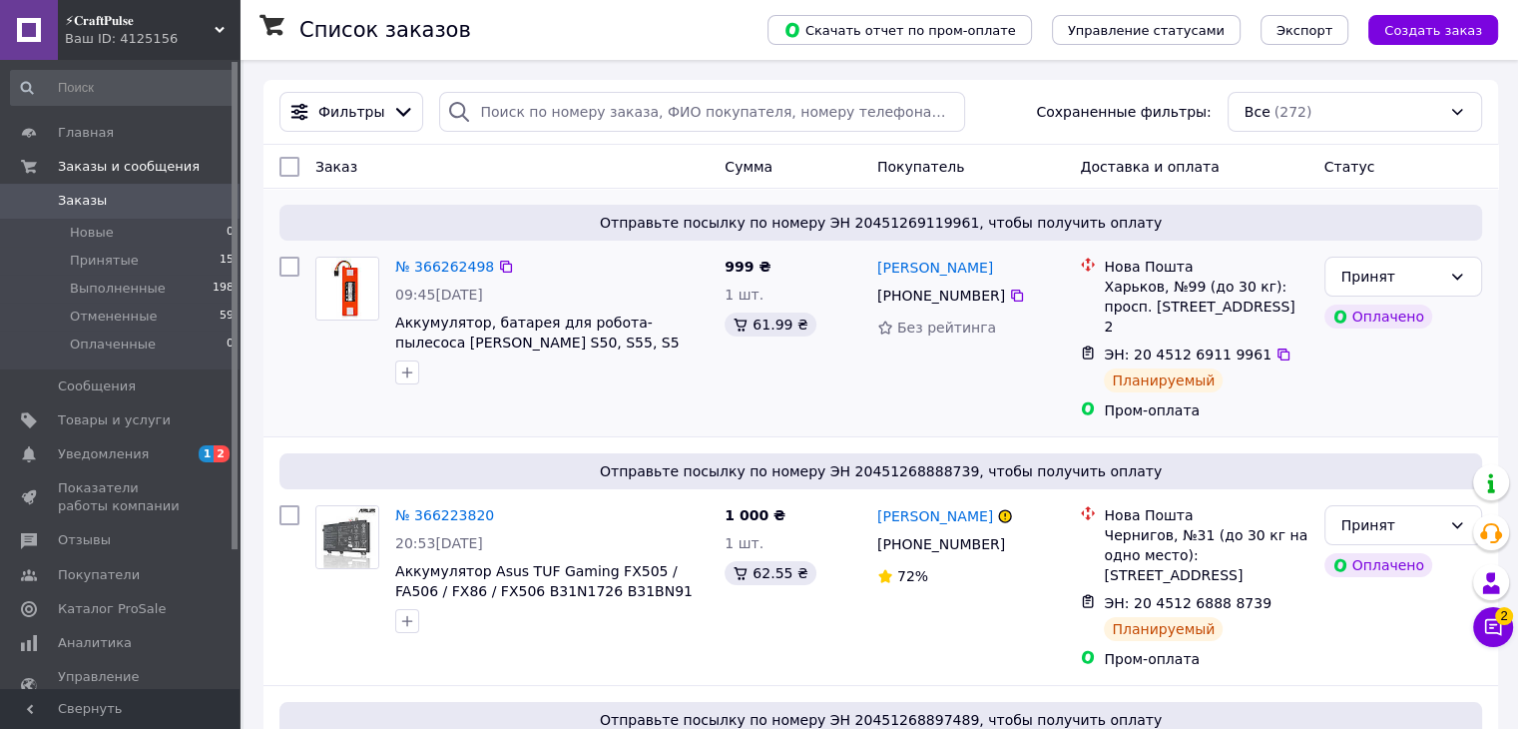
click at [429, 257] on div "№ 366262498" at bounding box center [444, 267] width 103 height 24
click at [431, 257] on div "№ 366262498" at bounding box center [444, 267] width 103 height 24
click at [423, 265] on link "№ 366262498" at bounding box center [444, 267] width 99 height 16
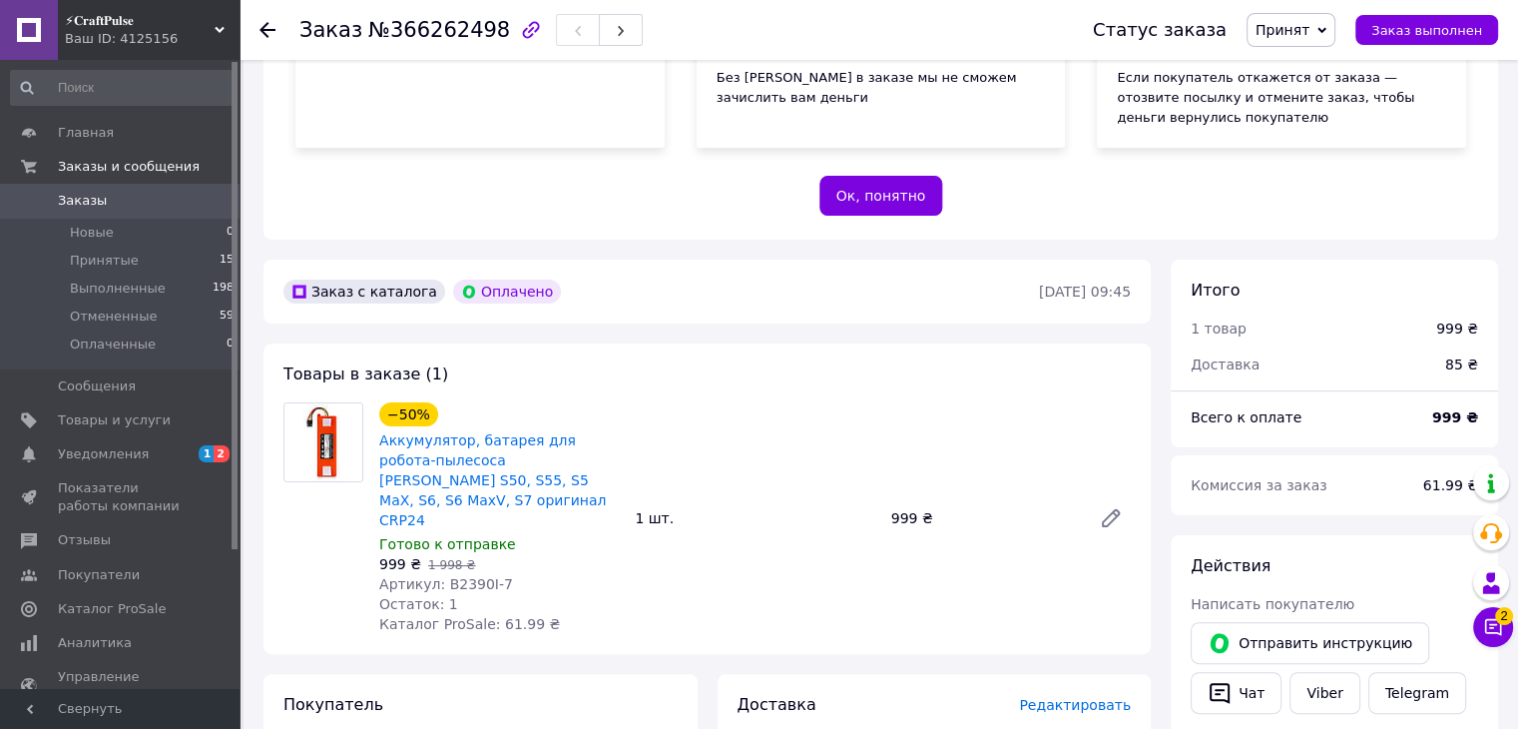
scroll to position [699, 0]
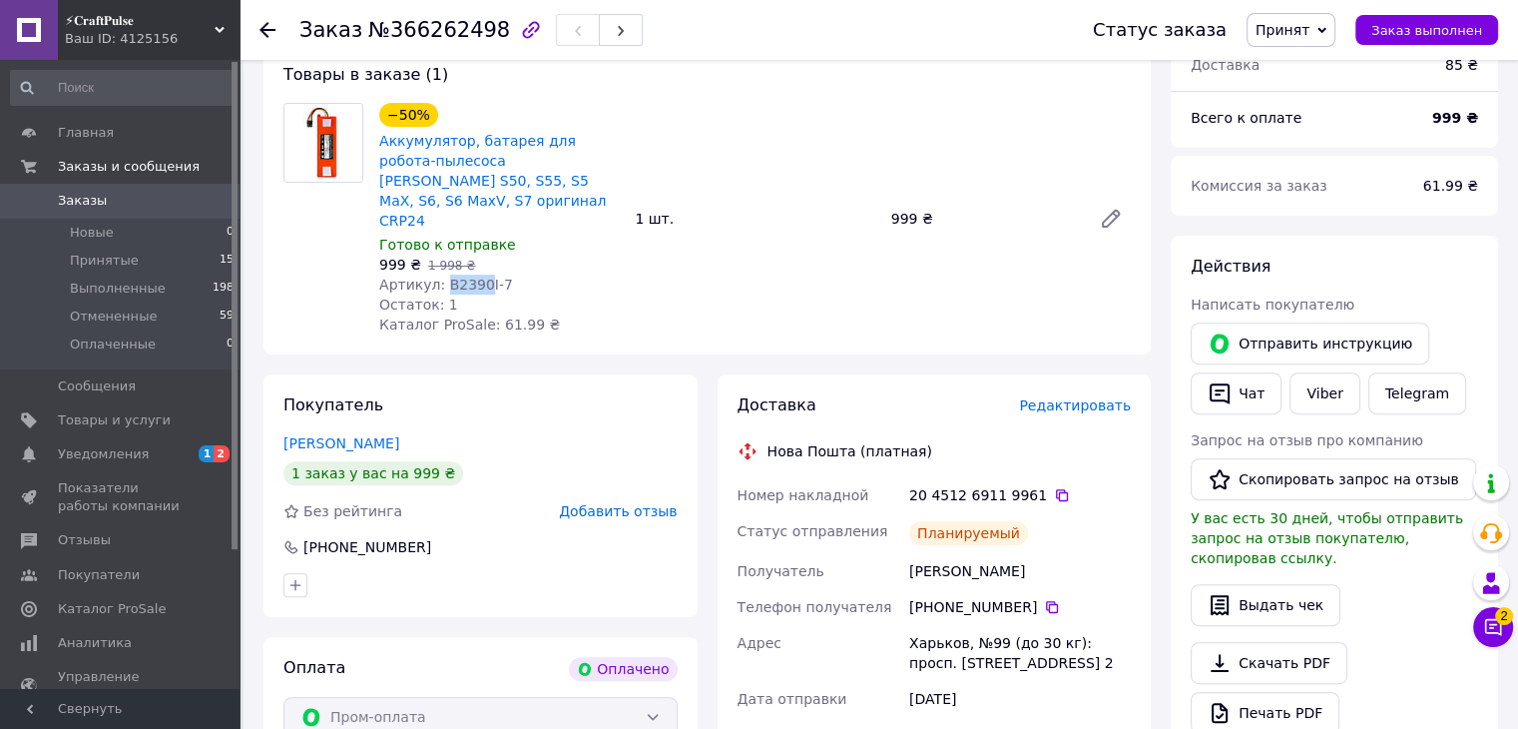
drag, startPoint x: 441, startPoint y: 267, endPoint x: 477, endPoint y: 265, distance: 36.0
click at [477, 277] on span "Артикул: B2390I-7" at bounding box center [446, 285] width 134 height 16
copy span "B2390"
click at [1054, 487] on icon at bounding box center [1062, 495] width 16 height 16
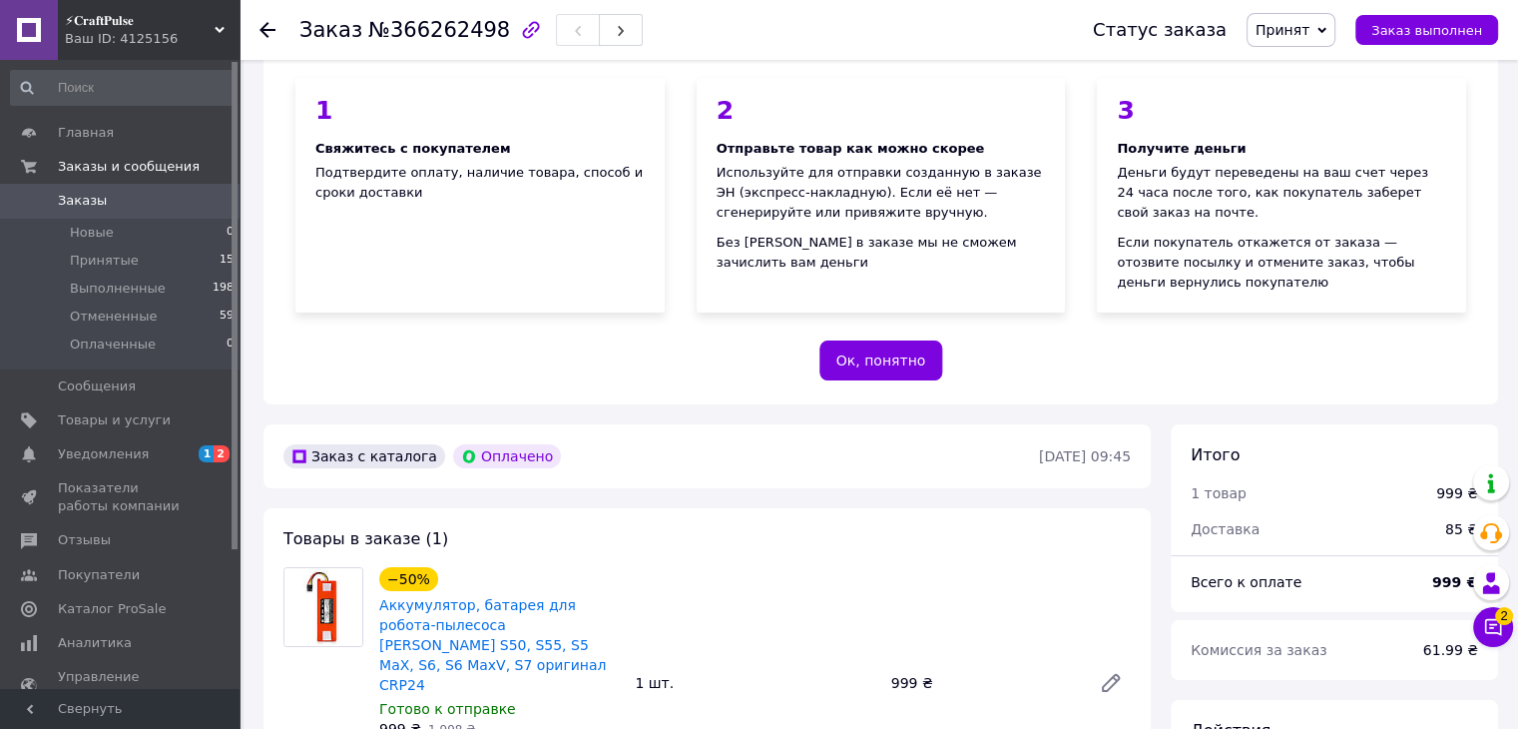
scroll to position [534, 0]
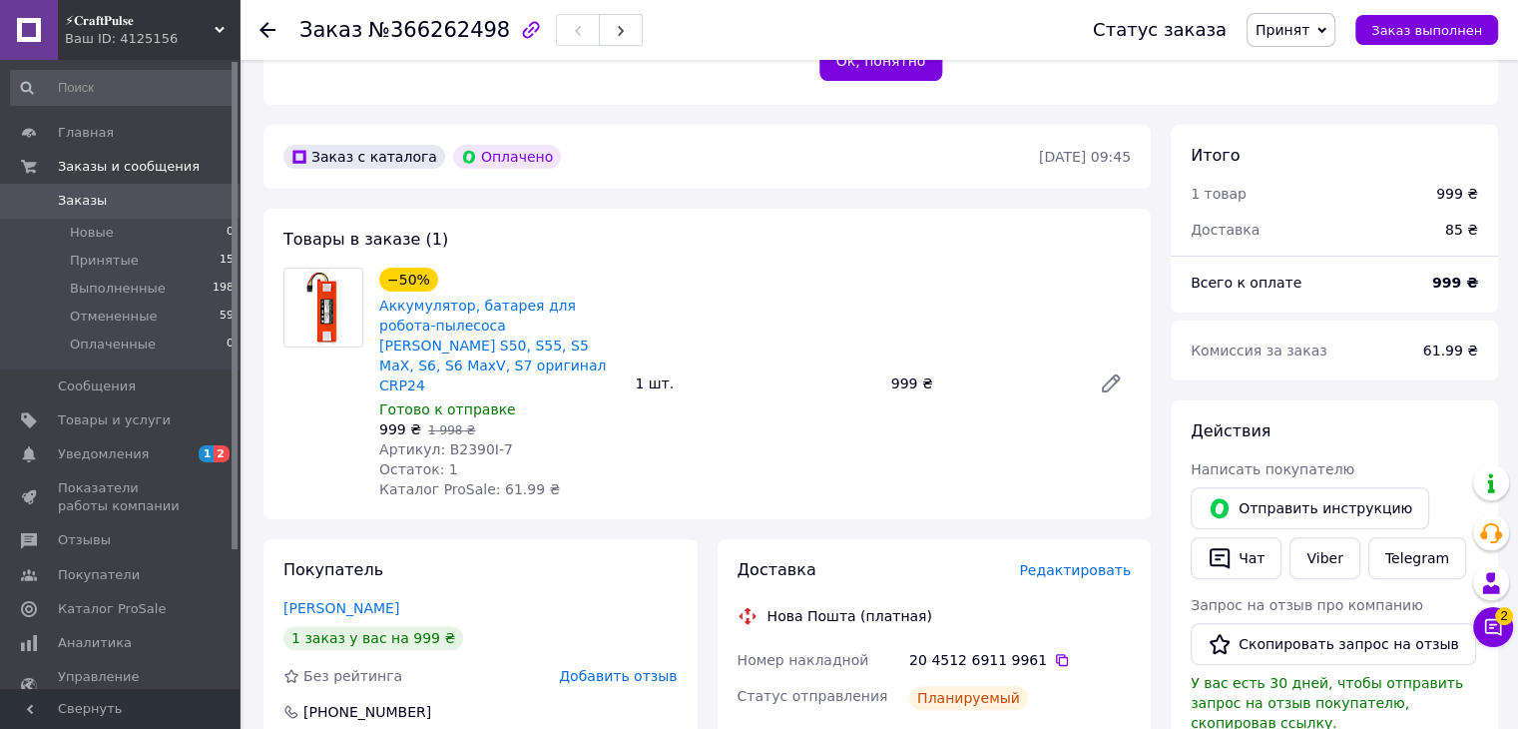
click at [1049, 650] on div "20 4512 6911 9961" at bounding box center [1020, 660] width 222 height 20
click at [1056, 654] on icon at bounding box center [1062, 660] width 12 height 12
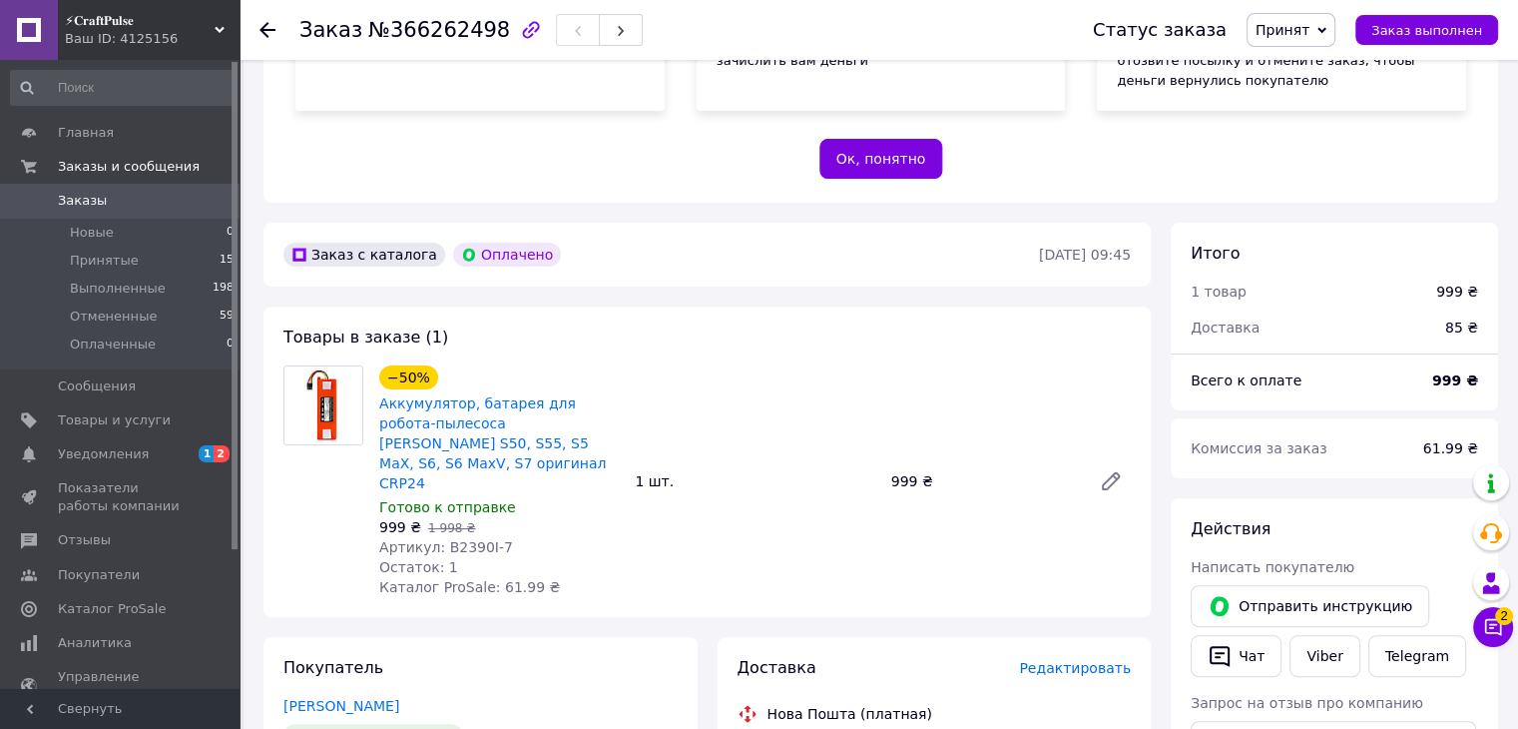
scroll to position [434, 0]
click at [76, 198] on span "Заказы" at bounding box center [82, 201] width 49 height 18
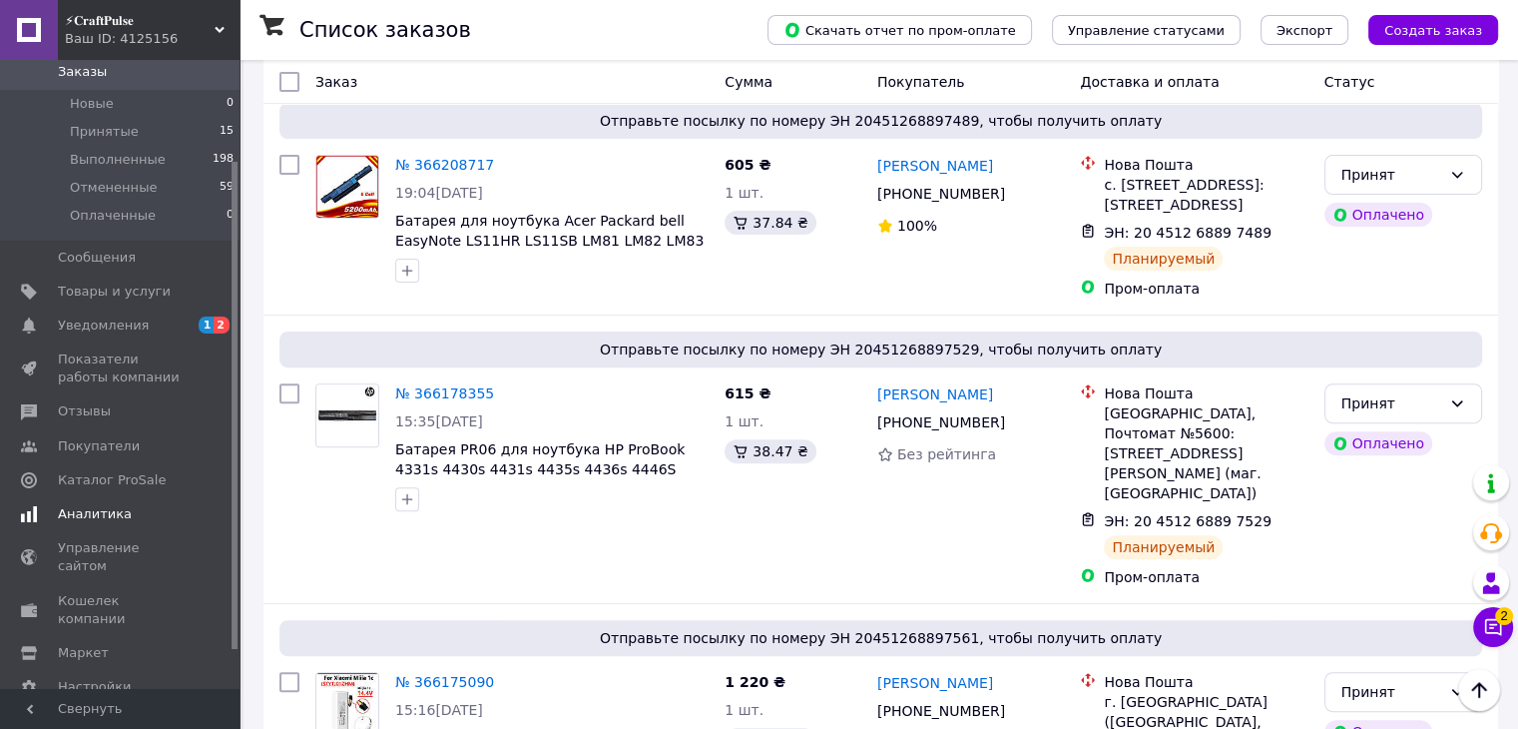
scroll to position [178, 0]
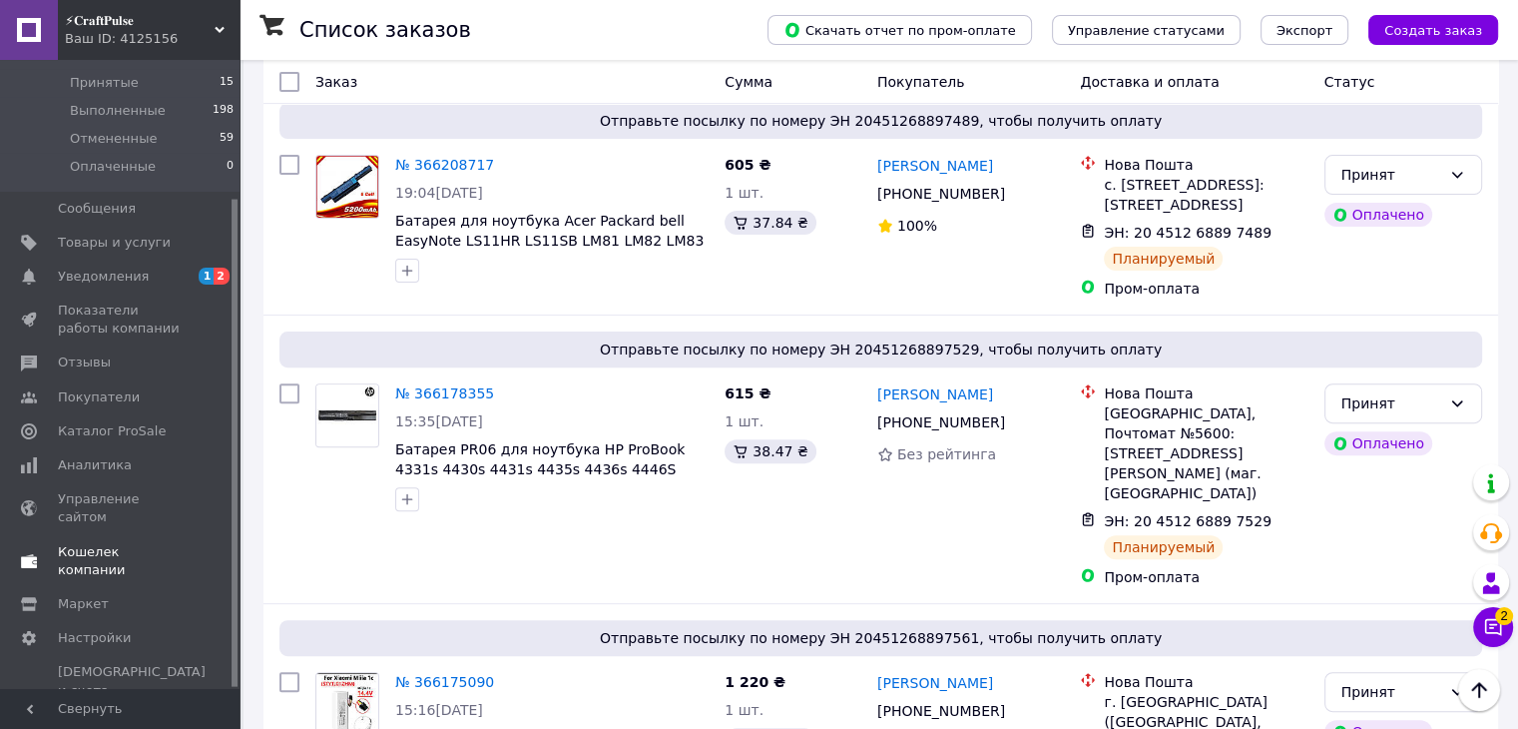
click at [132, 543] on span "Кошелек компании" at bounding box center [121, 561] width 127 height 36
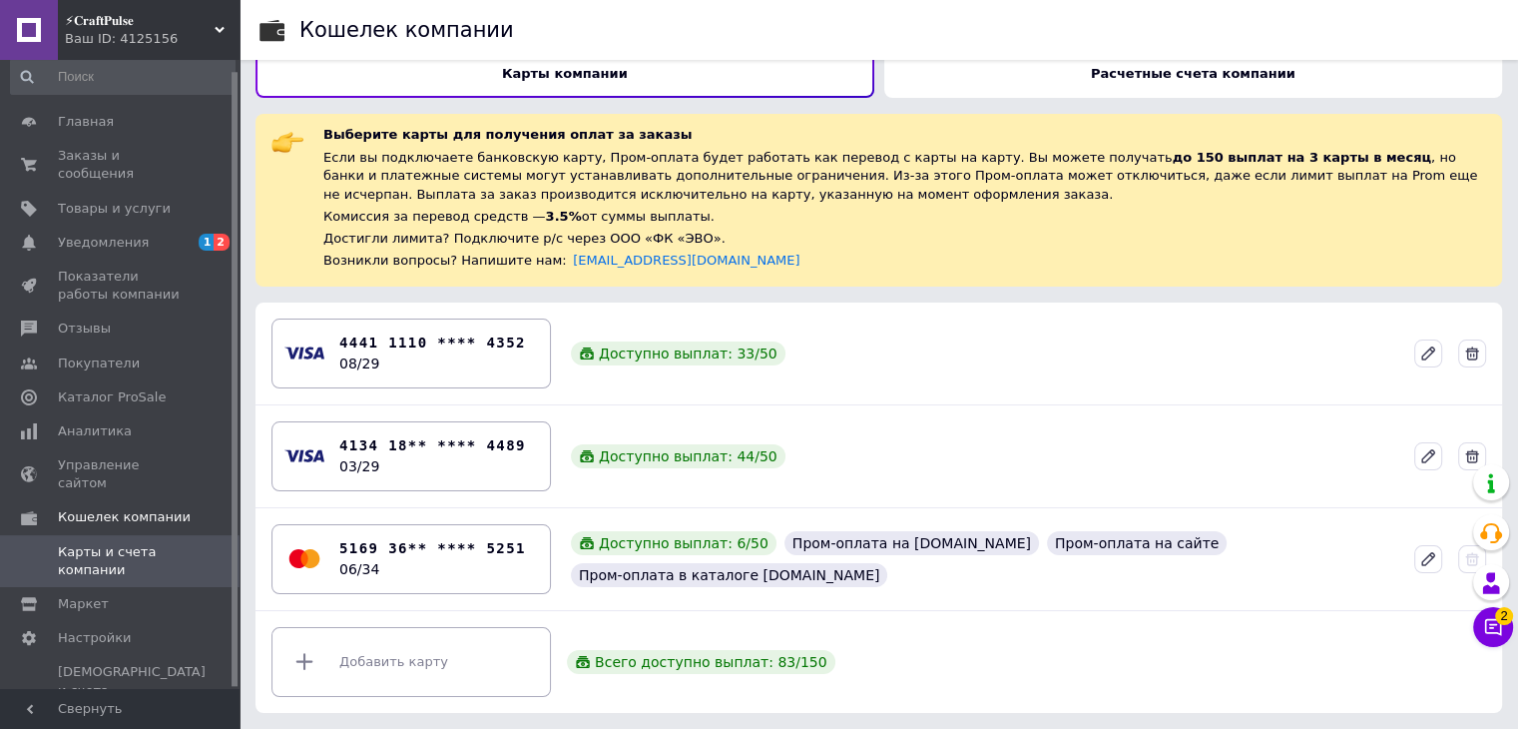
scroll to position [24, 0]
